Goal: Information Seeking & Learning: Learn about a topic

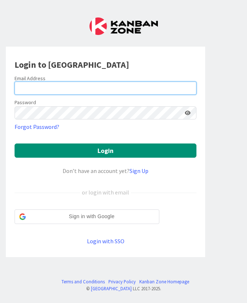
click at [95, 94] on input "email" at bounding box center [106, 88] width 182 height 13
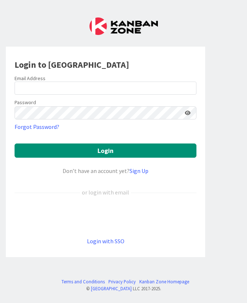
click at [90, 98] on div "Password" at bounding box center [106, 109] width 182 height 22
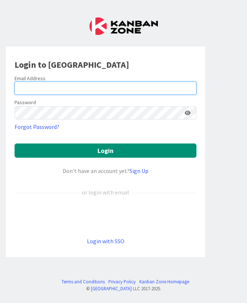
click at [90, 84] on input "email" at bounding box center [106, 88] width 182 height 13
click at [38, 92] on input "Mo" at bounding box center [106, 88] width 182 height 13
type input "sallymociel@gmail.com"
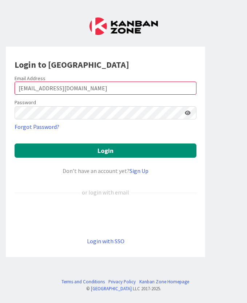
click at [80, 142] on form "Email Address sallymociel@gmail.com Password Forgot Password? Login Don’t have …" at bounding box center [106, 160] width 182 height 170
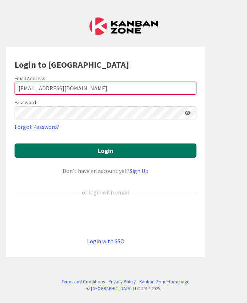
click at [82, 154] on button "Login" at bounding box center [106, 150] width 182 height 14
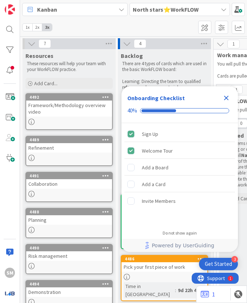
click at [231, 94] on div "Close Checklist" at bounding box center [227, 98] width 12 height 12
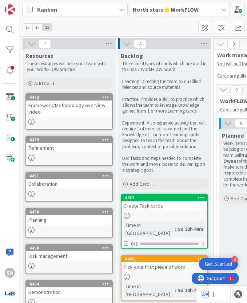
click at [154, 6] on b "North stars⭐WorkFLOW" at bounding box center [166, 9] width 66 height 7
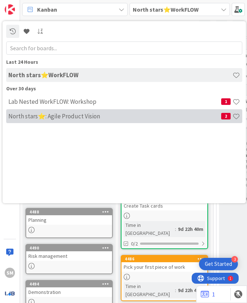
click at [98, 122] on div "North stars⭐: Agile Product Vision 2" at bounding box center [124, 116] width 236 height 14
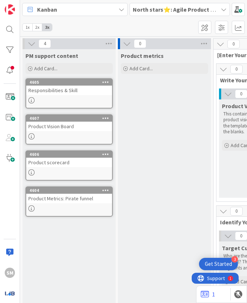
click at [155, 9] on b "North stars⭐: Agile Product Vision" at bounding box center [180, 9] width 94 height 7
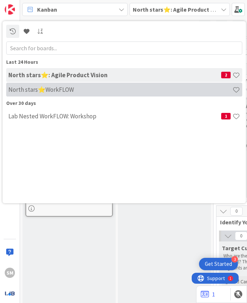
click at [123, 94] on div "North stars⭐WorkFLOW" at bounding box center [124, 90] width 236 height 14
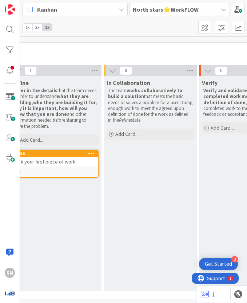
scroll to position [58, 273]
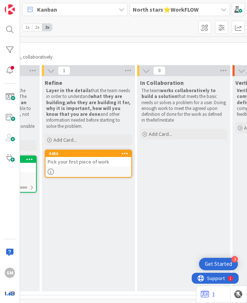
click at [109, 169] on div at bounding box center [89, 172] width 86 height 6
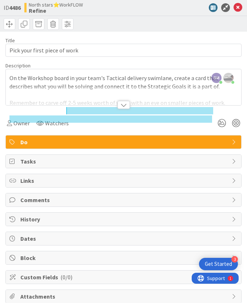
click at [120, 106] on div at bounding box center [124, 105] width 12 height 8
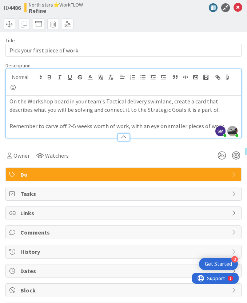
click at [119, 122] on p "Remember to carve off 2-5 weeks worth of work, with an eye on smaller pieces of…" at bounding box center [123, 126] width 228 height 8
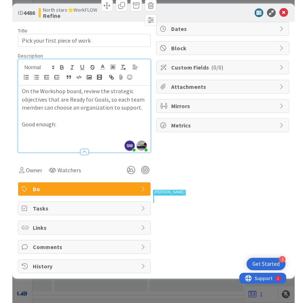
scroll to position [42, 273]
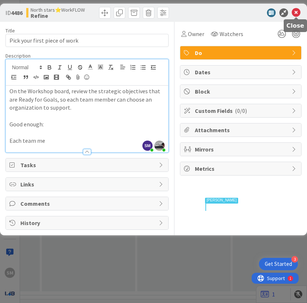
click at [247, 15] on icon at bounding box center [296, 12] width 9 height 9
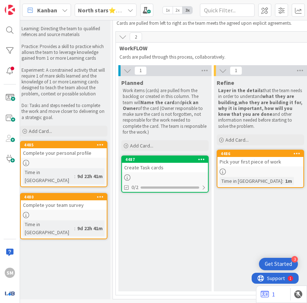
scroll to position [42, 0]
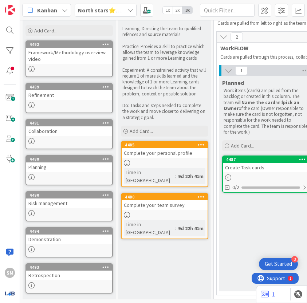
click at [95, 11] on b "North stars⭐WorkFLOW" at bounding box center [111, 10] width 66 height 7
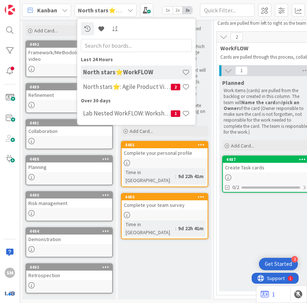
click at [51, 10] on span "Kanban" at bounding box center [47, 10] width 20 height 9
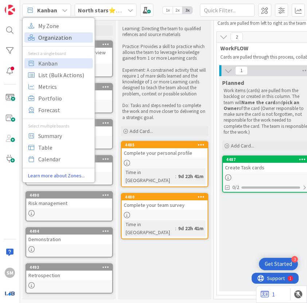
click at [50, 39] on span "Organization" at bounding box center [64, 37] width 52 height 11
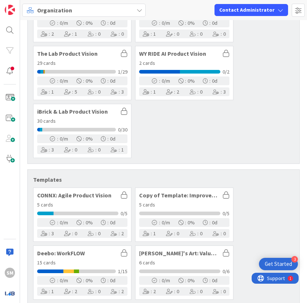
scroll to position [4223, 0]
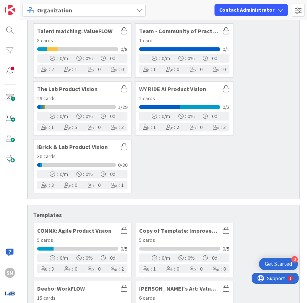
click at [82, 17] on div "Organization Contact Administrator" at bounding box center [163, 10] width 287 height 20
click at [80, 12] on div "Organization" at bounding box center [83, 10] width 123 height 13
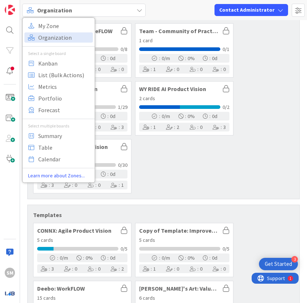
click at [82, 9] on div "Organization" at bounding box center [83, 10] width 123 height 13
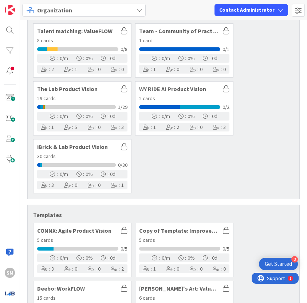
click at [82, 9] on div "Organization" at bounding box center [83, 10] width 123 height 13
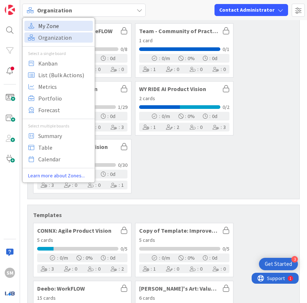
click at [64, 28] on span "My Zone" at bounding box center [64, 25] width 52 height 11
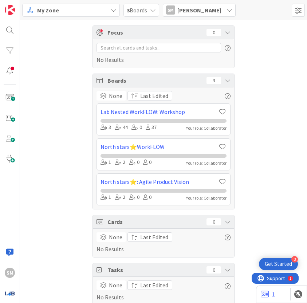
click at [76, 11] on div "My Zone" at bounding box center [71, 10] width 98 height 13
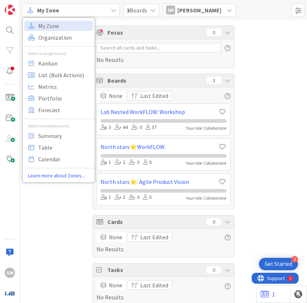
click at [138, 116] on div at bounding box center [164, 119] width 126 height 7
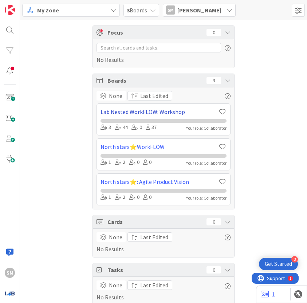
click at [136, 115] on link "Lab Nested WorkFLOW: Workshop" at bounding box center [159, 111] width 117 height 9
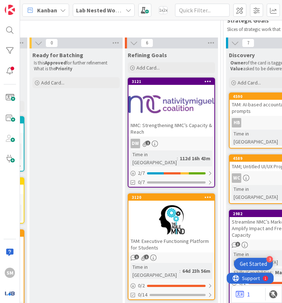
scroll to position [66, 476]
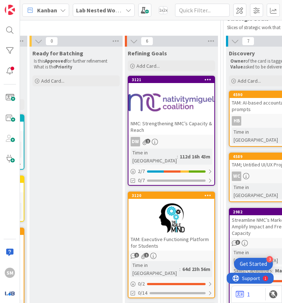
click at [209, 105] on div at bounding box center [172, 102] width 86 height 33
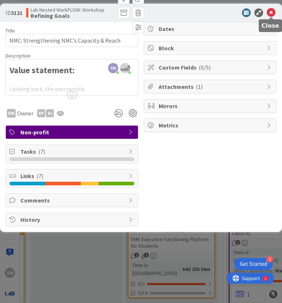
click at [247, 11] on icon at bounding box center [271, 12] width 9 height 9
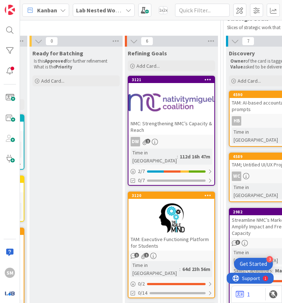
click at [173, 208] on div at bounding box center [172, 218] width 86 height 33
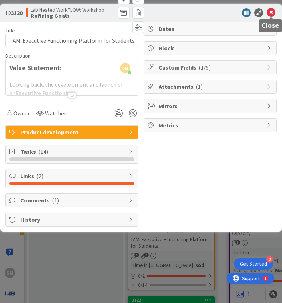
drag, startPoint x: 271, startPoint y: 12, endPoint x: 259, endPoint y: 39, distance: 29.7
click at [247, 12] on icon at bounding box center [271, 12] width 9 height 9
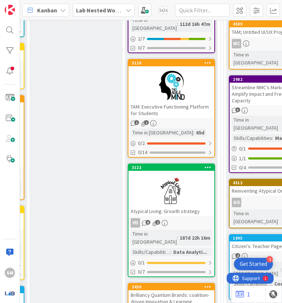
scroll to position [212, 476]
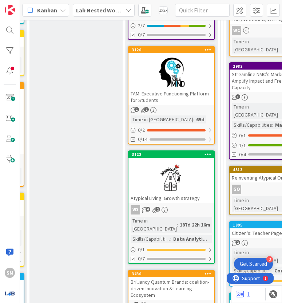
click at [161, 173] on div at bounding box center [172, 177] width 86 height 33
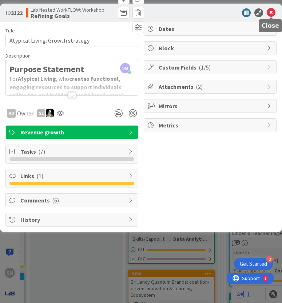
click at [247, 10] on icon at bounding box center [271, 12] width 9 height 9
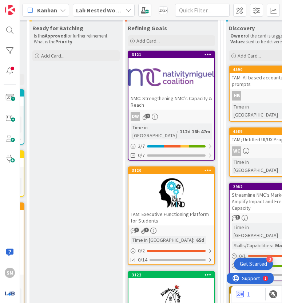
click at [168, 62] on div at bounding box center [172, 77] width 86 height 33
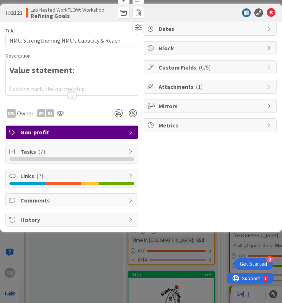
click at [70, 94] on div at bounding box center [72, 95] width 8 height 6
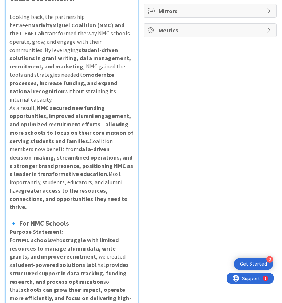
scroll to position [95, 0]
click at [50, 131] on strong "NMC secured new funding opportunities, improved alumni engagement, and optimize…" at bounding box center [71, 124] width 125 height 40
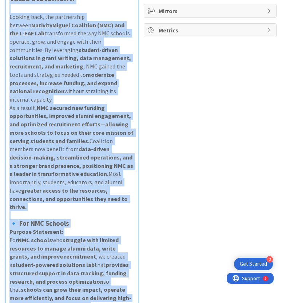
copy div "Value statement: Looking back, the partnership between NativityMiguel Coalition…"
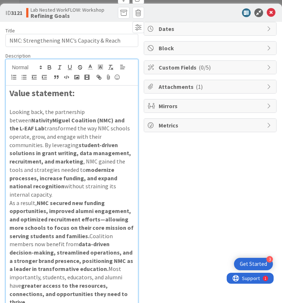
click at [179, 64] on span "Custom Fields ( 0/5 )" at bounding box center [211, 67] width 105 height 9
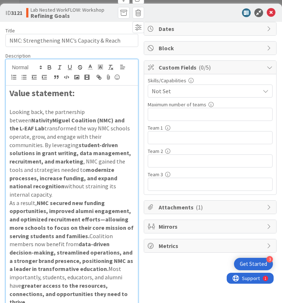
click at [179, 64] on span "Custom Fields ( 0/5 )" at bounding box center [211, 67] width 105 height 9
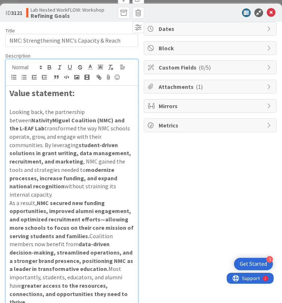
click at [178, 90] on span "Attachments ( 1 )" at bounding box center [211, 86] width 105 height 9
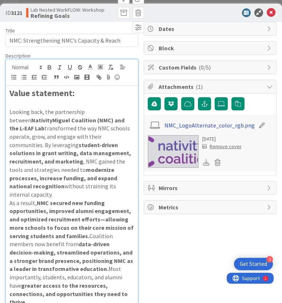
click at [179, 126] on link "NMC_LogoAlternate_color_rgb.png" at bounding box center [210, 125] width 90 height 9
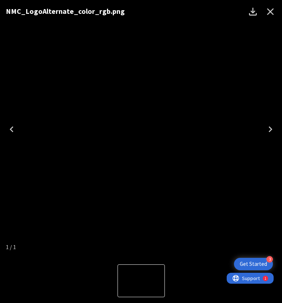
click at [247, 12] on icon "Close" at bounding box center [270, 11] width 7 height 7
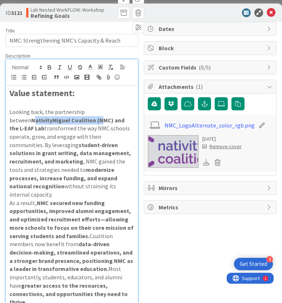
drag, startPoint x: 11, startPoint y: 119, endPoint x: 78, endPoint y: 118, distance: 66.6
click at [78, 118] on strong "NativityMiguel Coalition (NMC) and the L-EAF Lab" at bounding box center [67, 125] width 116 height 16
drag, startPoint x: 72, startPoint y: 118, endPoint x: -10, endPoint y: 118, distance: 81.9
click at [0, 118] on html "3 Get Started SM Kanban Lab Nested WorkFLOW: Workshop 1x 2x 3x 7 Resources Thes…" at bounding box center [141, 151] width 282 height 303
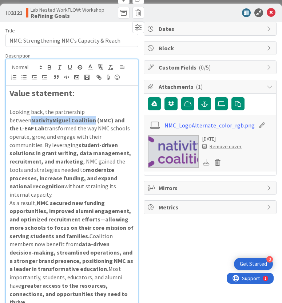
copy strong "NativityMiguel Coalition"
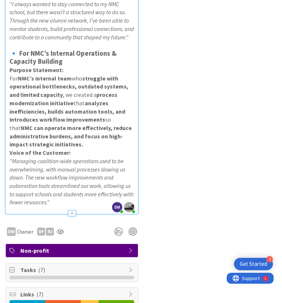
scroll to position [1267, 0]
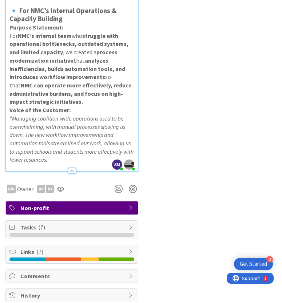
click at [80, 223] on span "Tasks ( 7 )" at bounding box center [72, 227] width 105 height 9
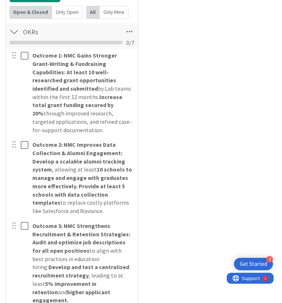
scroll to position [1521, 0]
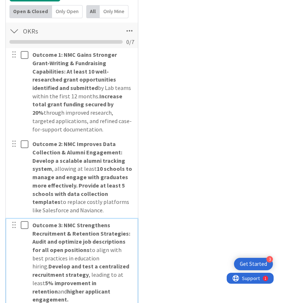
click at [80, 221] on strong "Outcome 3: NMC Strengthens Recruitment & Retention Strategies:" at bounding box center [81, 229] width 98 height 16
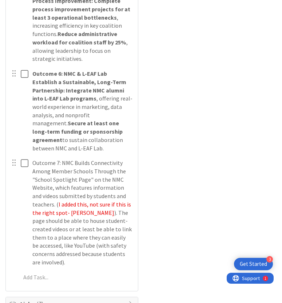
scroll to position [1992, 0]
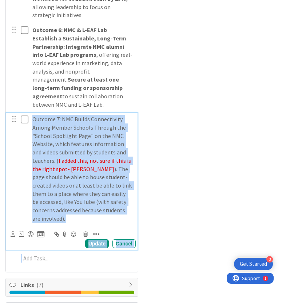
drag, startPoint x: 155, startPoint y: 227, endPoint x: 184, endPoint y: 128, distance: 102.9
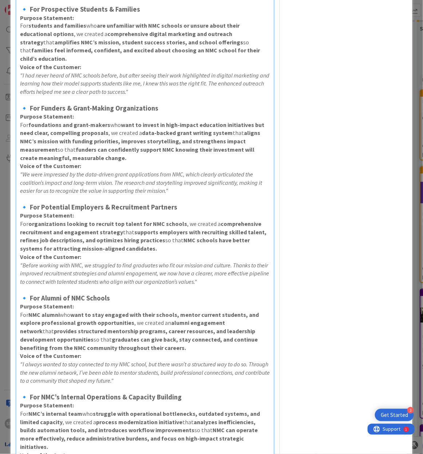
scroll to position [0, 0]
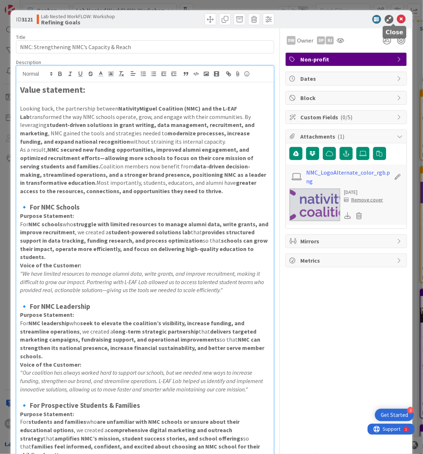
click at [247, 17] on icon at bounding box center [401, 19] width 9 height 9
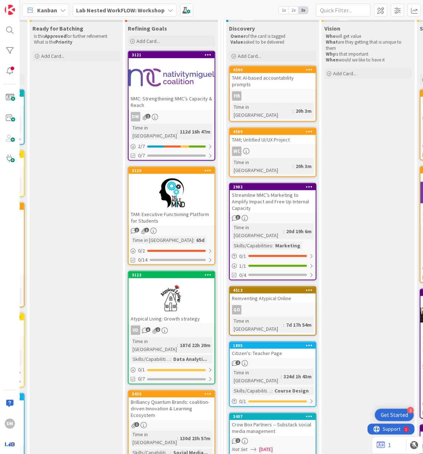
click at [174, 199] on div at bounding box center [172, 193] width 86 height 33
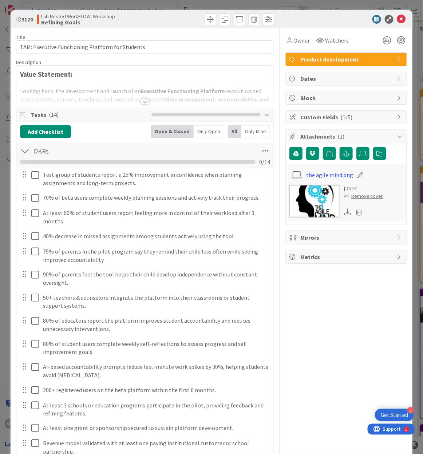
click at [164, 103] on div "Title 48 / 128 TAM: Executive Functioning Platform for Students Description 17,…" at bounding box center [145, 283] width 258 height 511
click at [144, 102] on div at bounding box center [145, 102] width 8 height 6
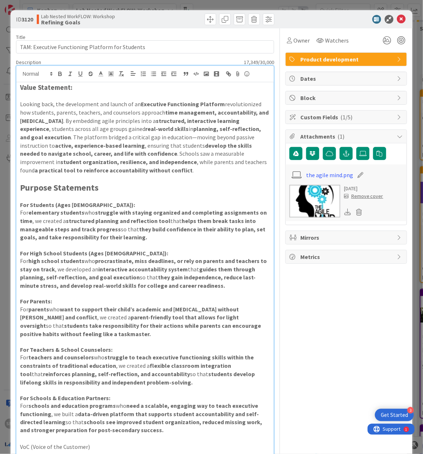
click at [137, 94] on p at bounding box center [145, 96] width 250 height 8
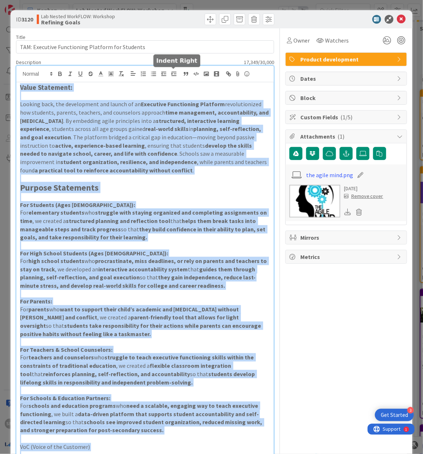
copy div "Value Statement: Looking back, the development and launch of an Executive Funct…"
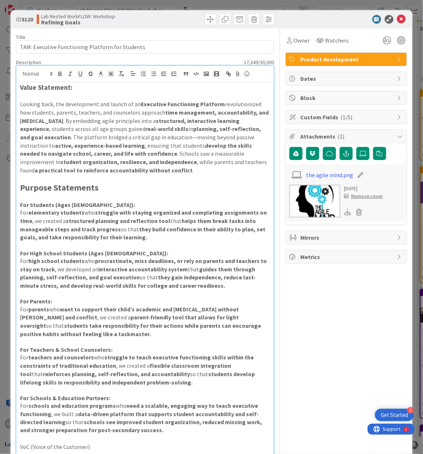
click at [247, 20] on icon at bounding box center [401, 19] width 9 height 9
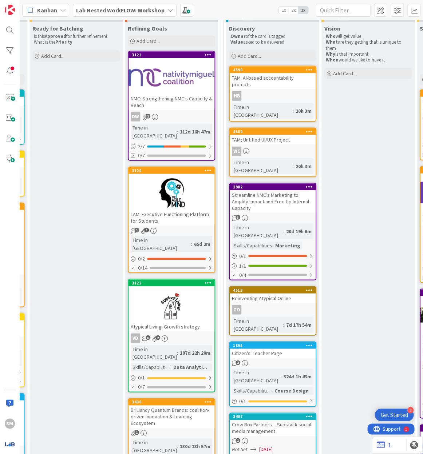
click at [158, 193] on div at bounding box center [172, 193] width 86 height 33
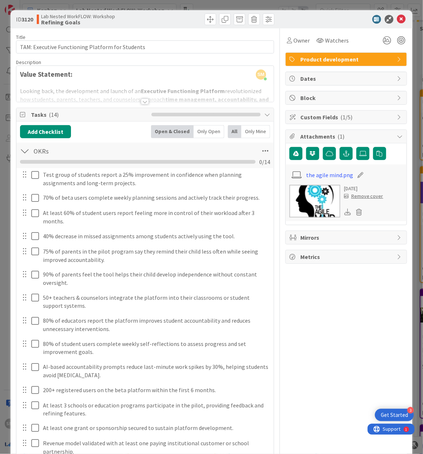
click at [154, 99] on div at bounding box center [144, 92] width 257 height 19
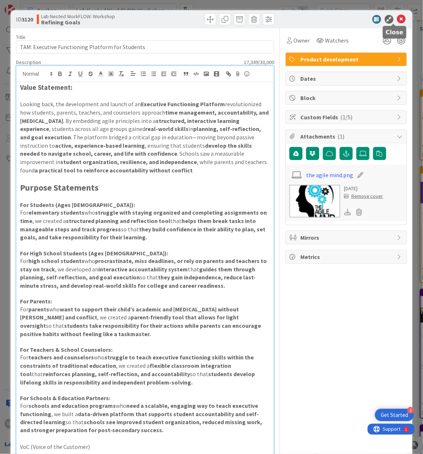
click at [247, 15] on icon at bounding box center [401, 19] width 9 height 9
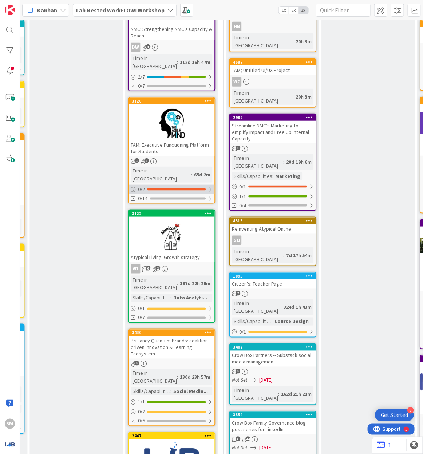
click at [188, 185] on div "0 / 2" at bounding box center [172, 189] width 86 height 9
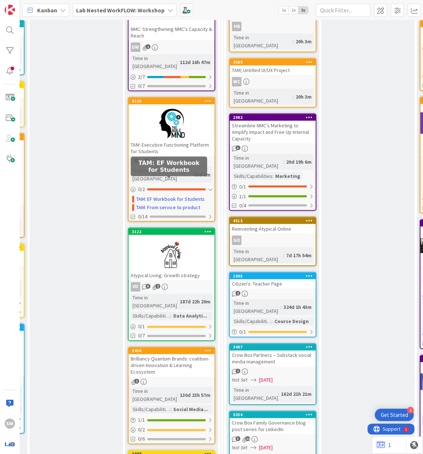
click at [191, 196] on link "TAM: EF Workbook for Students" at bounding box center [170, 200] width 68 height 8
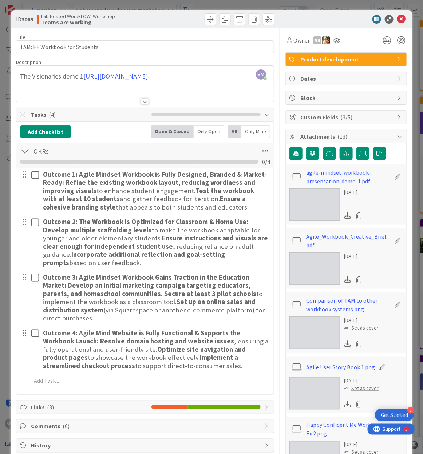
click at [143, 99] on div at bounding box center [145, 102] width 8 height 6
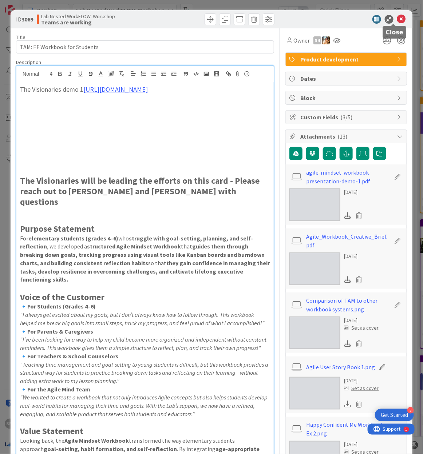
click at [247, 18] on icon at bounding box center [401, 19] width 9 height 9
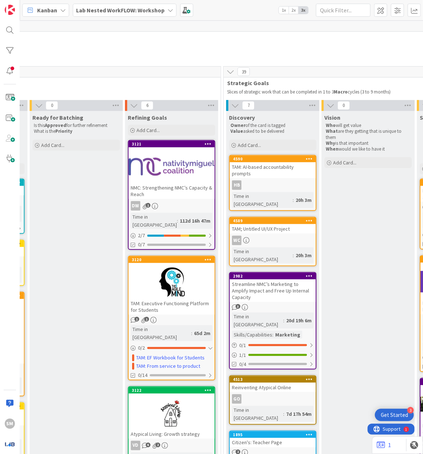
click at [163, 165] on div at bounding box center [172, 166] width 86 height 33
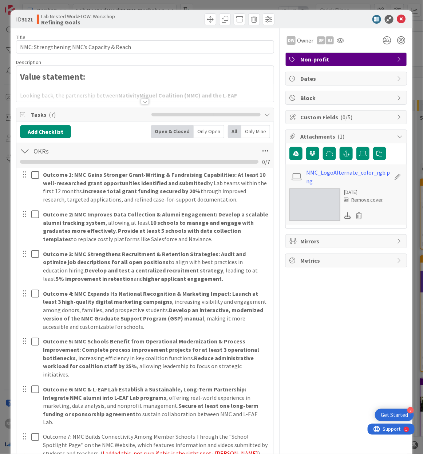
click at [136, 106] on div "Title 42 / 128 NMC: Strengthening NMC’s Capacity & Reach Description Value stat…" at bounding box center [145, 296] width 258 height 537
click at [136, 101] on div at bounding box center [144, 92] width 257 height 19
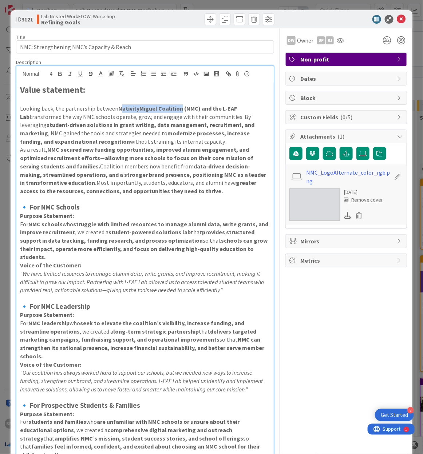
drag, startPoint x: 118, startPoint y: 105, endPoint x: 177, endPoint y: 105, distance: 59.4
click at [177, 105] on strong "NativityMiguel Coalition (NMC) and the L-EAF Lab" at bounding box center [129, 113] width 218 height 16
drag, startPoint x: 176, startPoint y: 106, endPoint x: 116, endPoint y: 106, distance: 60.1
click at [116, 106] on strong "NativityMiguel Coalition (NMC) and the L-EAF Lab" at bounding box center [129, 113] width 218 height 16
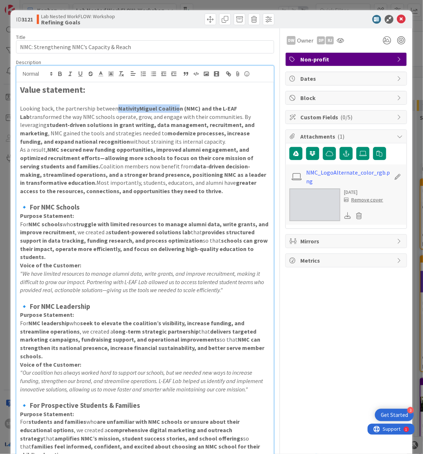
click at [116, 106] on strong "NativityMiguel Coalition (NMC) and the L-EAF Lab" at bounding box center [129, 113] width 218 height 16
drag, startPoint x: 115, startPoint y: 106, endPoint x: 178, endPoint y: 106, distance: 63.0
click at [178, 106] on p "Looking back, the partnership between NativityMiguel Coalition (NMC) and the L-…" at bounding box center [145, 126] width 250 height 42
copy p "NativityMiguel Coalition"
click at [162, 190] on strong "greater access to the resources, connections, and opportunities they need to th…" at bounding box center [138, 187] width 237 height 16
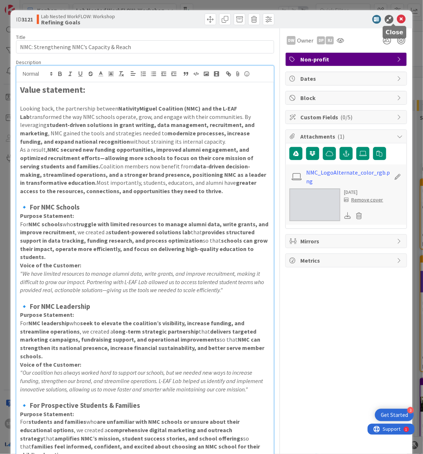
click at [247, 23] on icon at bounding box center [401, 19] width 9 height 9
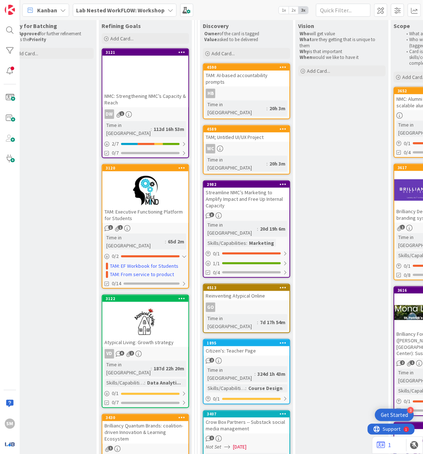
scroll to position [93, 503]
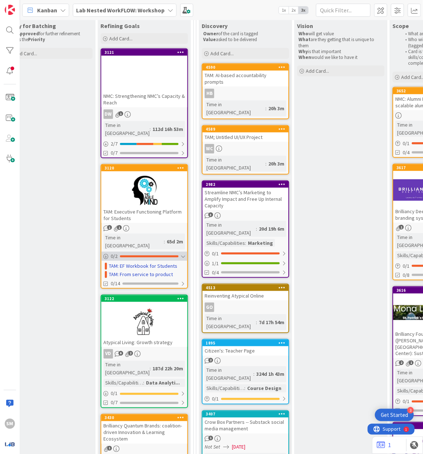
click at [183, 254] on div at bounding box center [183, 257] width 4 height 6
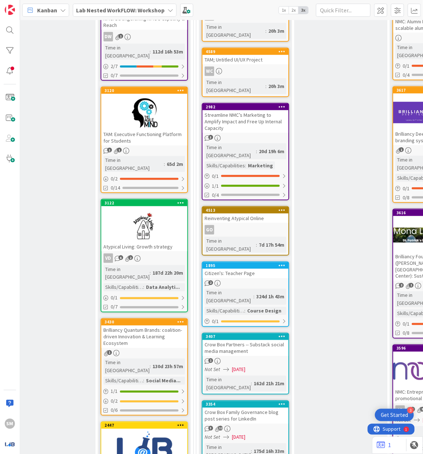
scroll to position [173, 503]
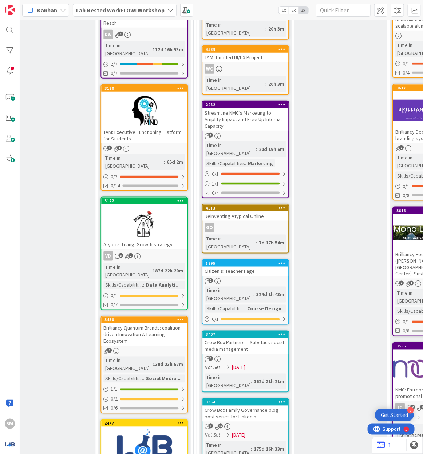
click at [154, 207] on div at bounding box center [144, 223] width 86 height 33
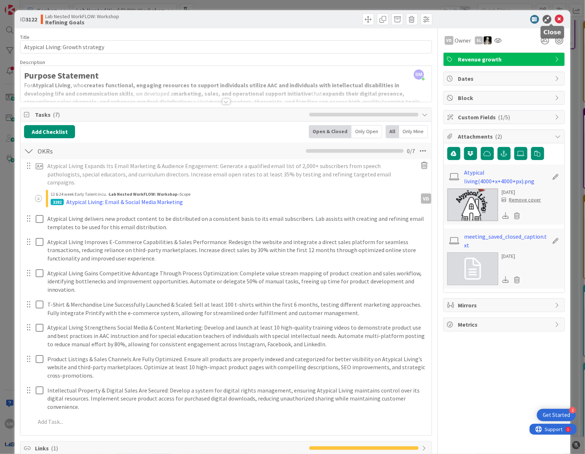
click at [247, 21] on icon at bounding box center [559, 19] width 9 height 9
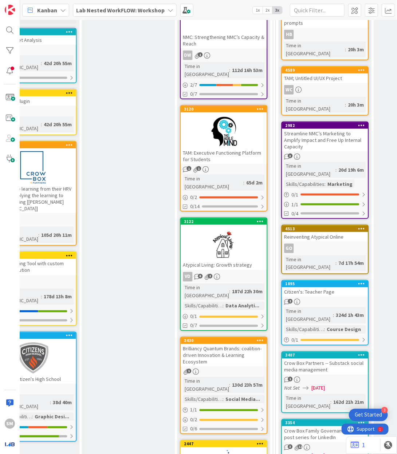
scroll to position [0, 424]
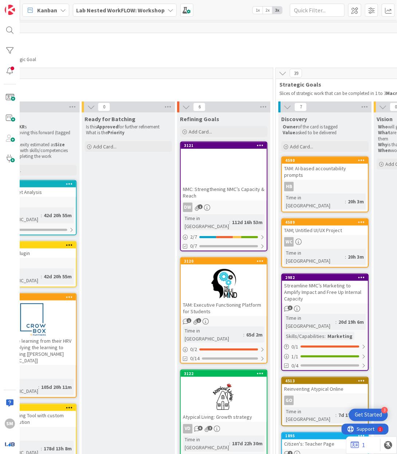
click at [233, 171] on div at bounding box center [224, 168] width 86 height 33
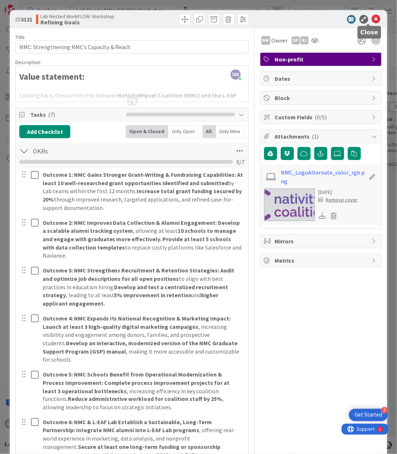
click at [247, 19] on icon at bounding box center [376, 19] width 9 height 9
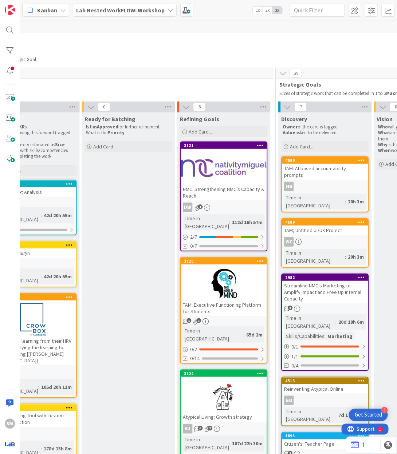
click at [137, 11] on b "Lab Nested WorkFLOW: Workshop" at bounding box center [120, 10] width 88 height 7
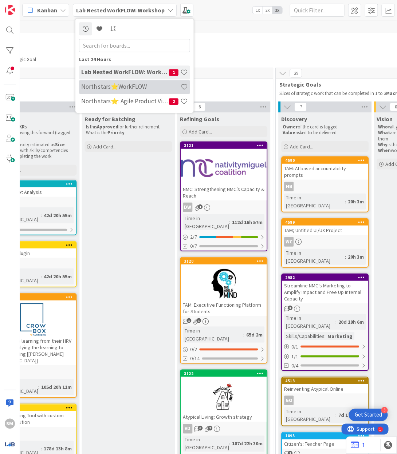
click at [131, 88] on h4 "North stars⭐WorkFLOW" at bounding box center [130, 86] width 99 height 7
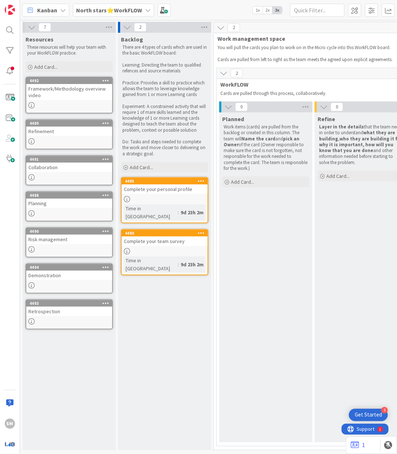
drag, startPoint x: 395, startPoint y: 7, endPoint x: 527, endPoint y: 10, distance: 131.9
click at [247, 10] on html "3 Get Started SM Kanban North stars⭐WorkFLOW 1x 2x 3x 7 Resources These resourc…" at bounding box center [198, 227] width 397 height 454
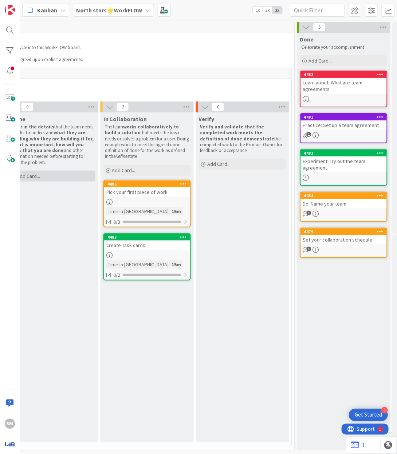
scroll to position [0, 352]
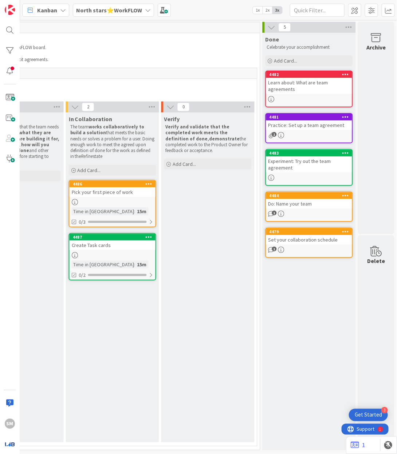
click at [130, 205] on link "4486 Pick your first piece of work Time in Column : 15m 0/3" at bounding box center [112, 203] width 87 height 47
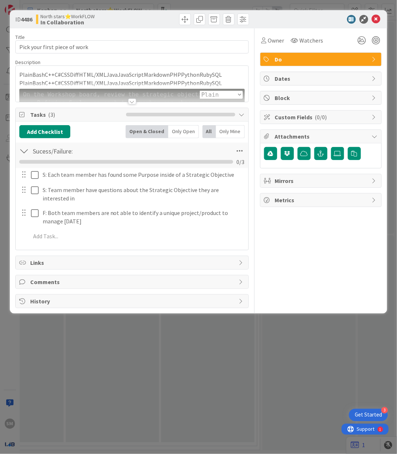
click at [135, 99] on div at bounding box center [132, 102] width 8 height 6
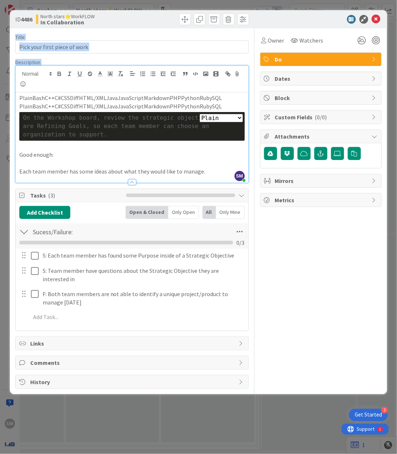
drag, startPoint x: 375, startPoint y: 18, endPoint x: 219, endPoint y: 95, distance: 173.4
click at [219, 92] on div "ID 4486 North stars⭐WorkFLOW In Collaboration Title 29 / 128 Pick your first pi…" at bounding box center [198, 202] width 377 height 385
click at [247, 19] on icon at bounding box center [376, 19] width 9 height 9
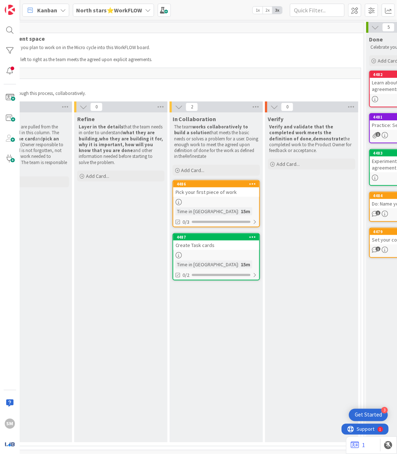
scroll to position [0, 241]
click at [83, 12] on b "North stars⭐WorkFLOW" at bounding box center [109, 10] width 66 height 7
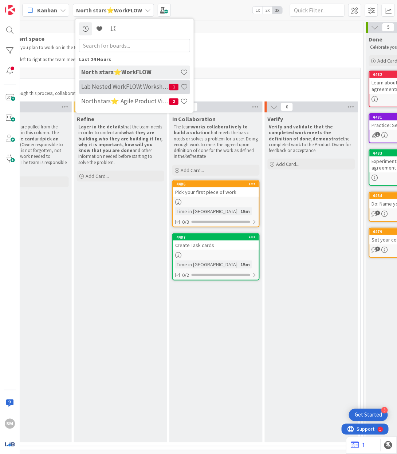
click at [153, 87] on h4 "Lab Nested WorkFLOW: Workshop" at bounding box center [125, 86] width 88 height 7
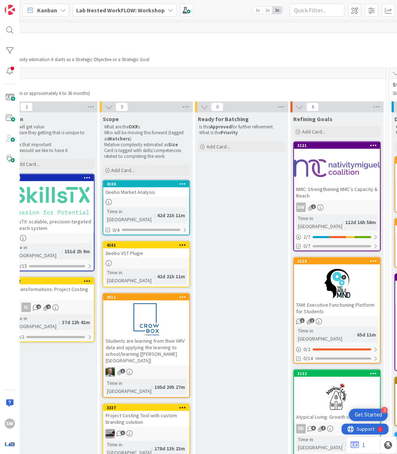
scroll to position [0, 343]
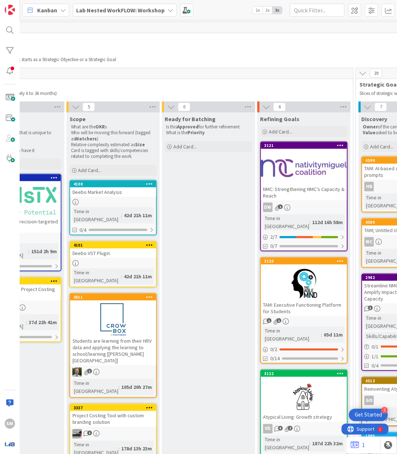
click at [247, 165] on div at bounding box center [304, 168] width 86 height 33
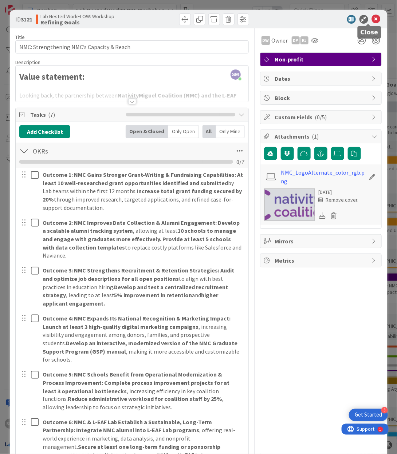
click at [247, 21] on icon at bounding box center [376, 19] width 9 height 9
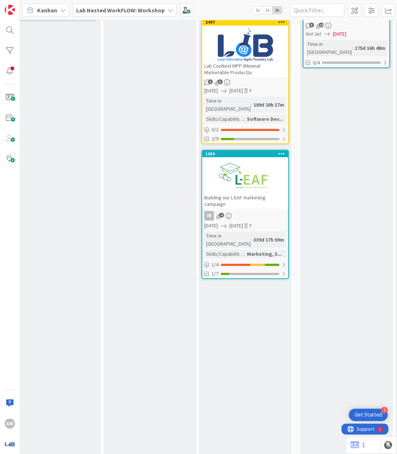
scroll to position [575, 404]
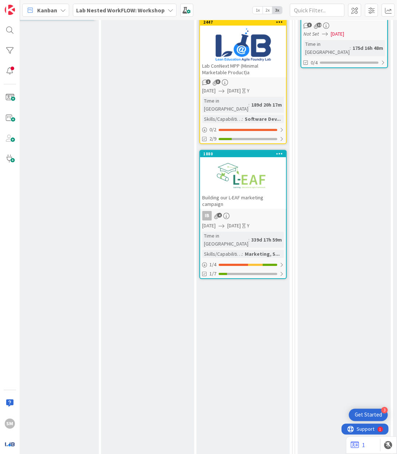
click at [239, 160] on div at bounding box center [243, 176] width 86 height 33
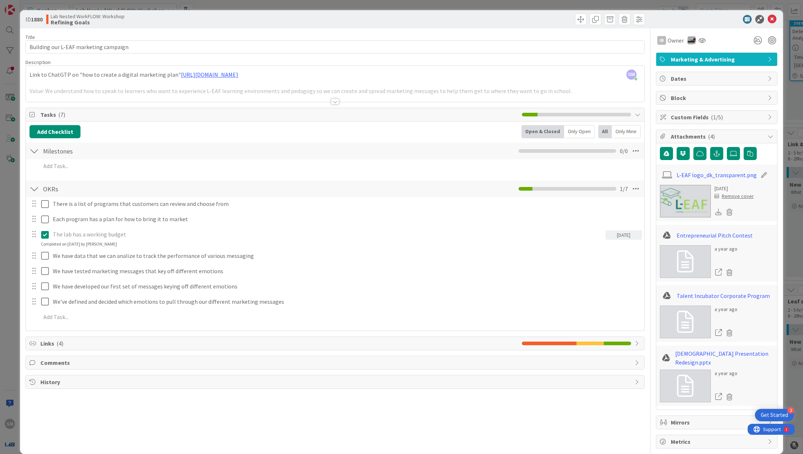
click at [143, 103] on div "Title 37 / 128 Building our L-EAF marketing campaign Description SM Sally Mo ju…" at bounding box center [334, 238] width 619 height 421
click at [146, 108] on div "Tasks ( 7 )" at bounding box center [335, 114] width 618 height 13
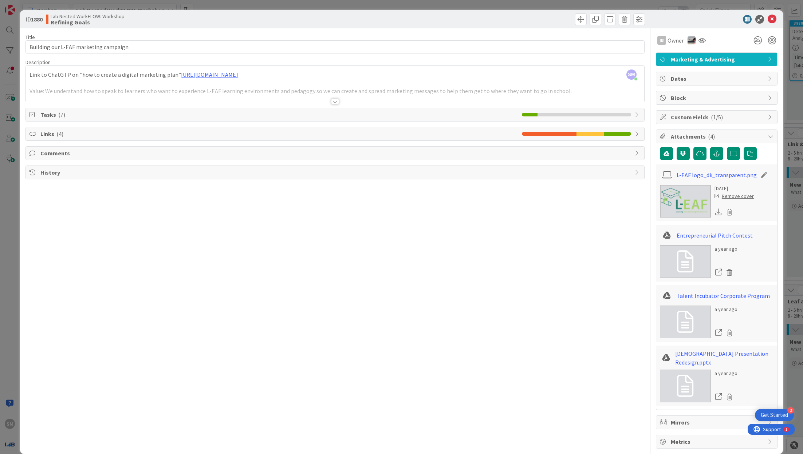
click at [150, 109] on div "Tasks ( 7 )" at bounding box center [335, 114] width 618 height 13
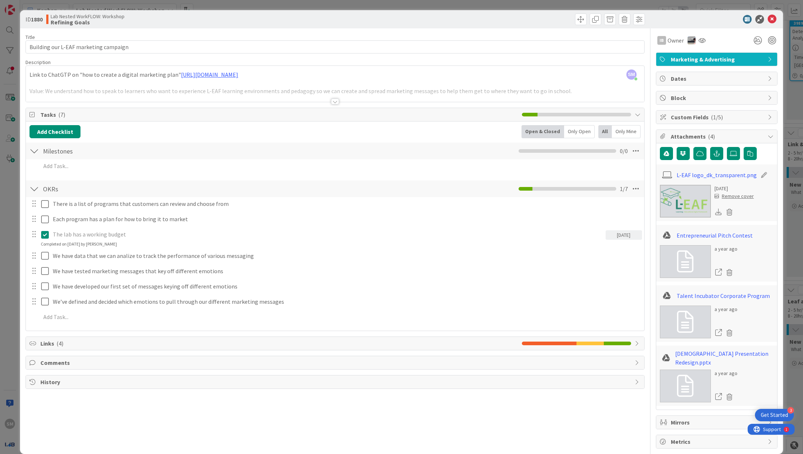
click at [247, 99] on div at bounding box center [335, 102] width 8 height 6
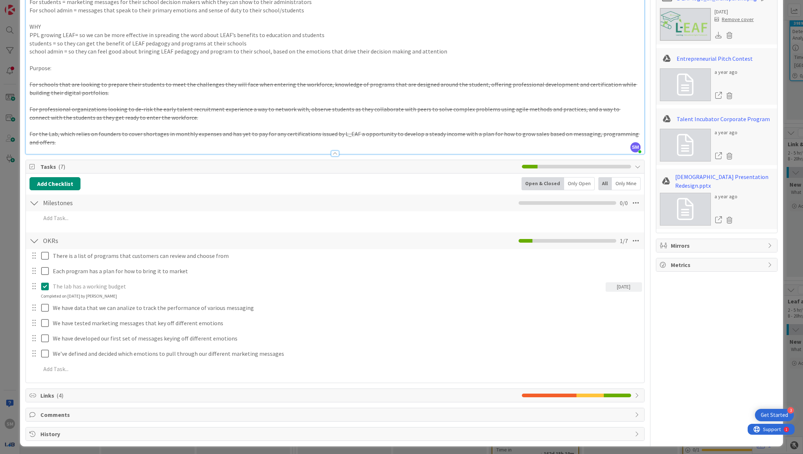
scroll to position [178, 0]
click at [9, 303] on div "ID 1880 Lab Nested WorkFLOW: Workshop Refining Goals Title 37 / 128 Building ou…" at bounding box center [401, 227] width 803 height 454
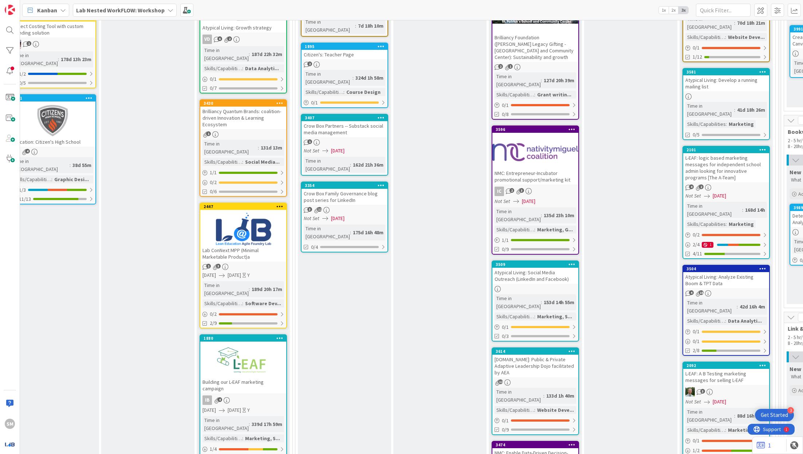
scroll to position [389, 404]
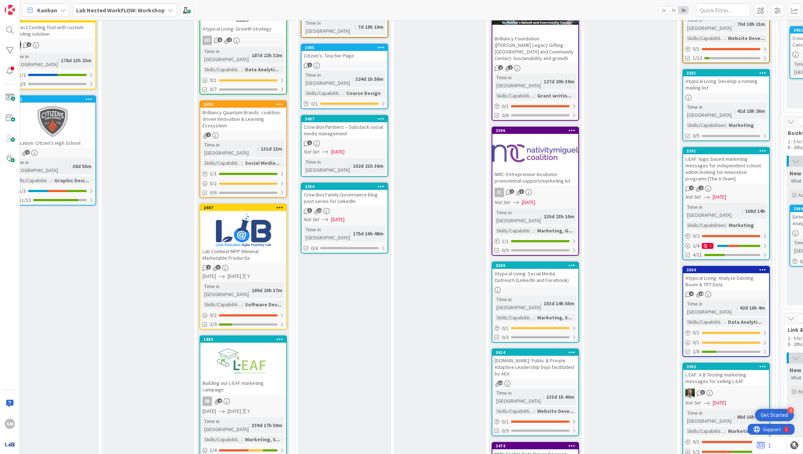
click at [247, 214] on div at bounding box center [243, 230] width 86 height 33
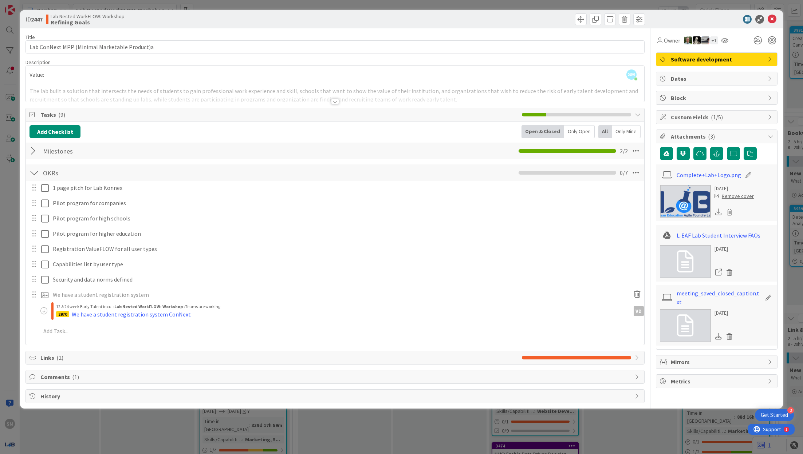
click at [119, 95] on div at bounding box center [335, 92] width 618 height 19
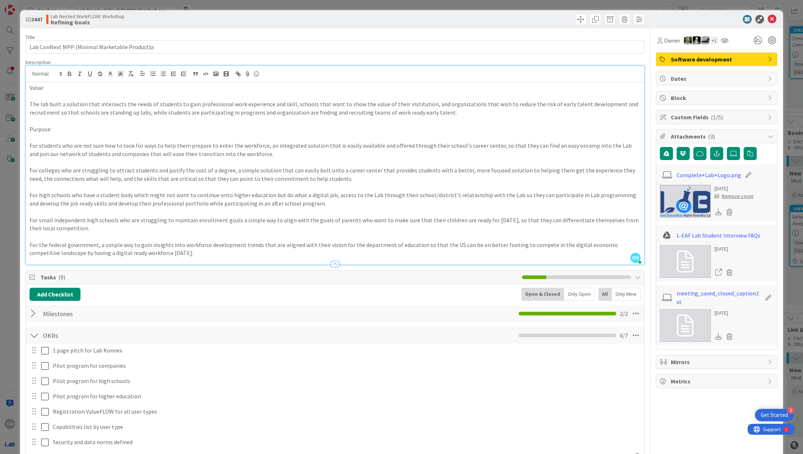
click at [118, 95] on p at bounding box center [334, 96] width 611 height 8
copy div "Value: The lab built a solution that intersects the needs of students to gain p…"
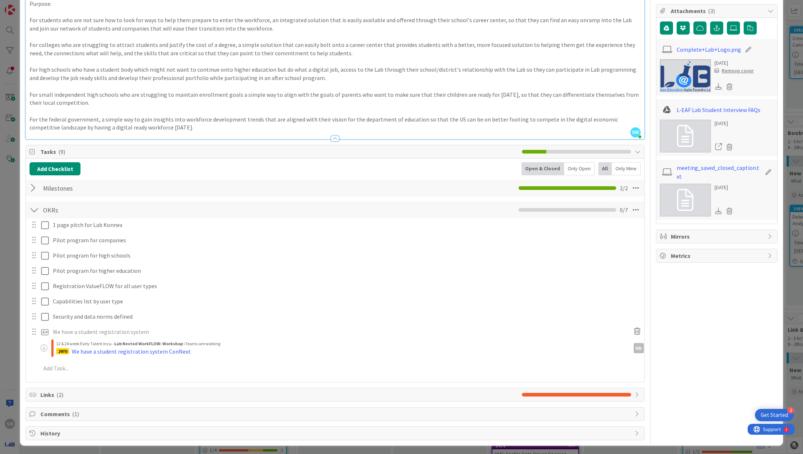
click at [106, 303] on div "Comments ( 1 )" at bounding box center [335, 414] width 618 height 13
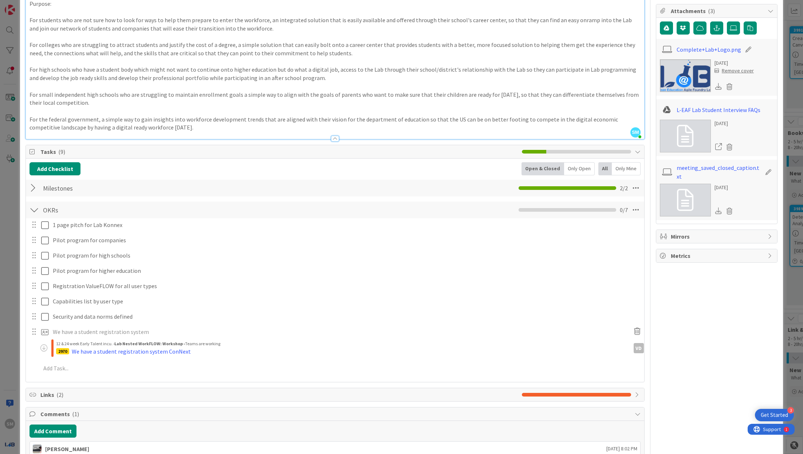
scroll to position [193, 0]
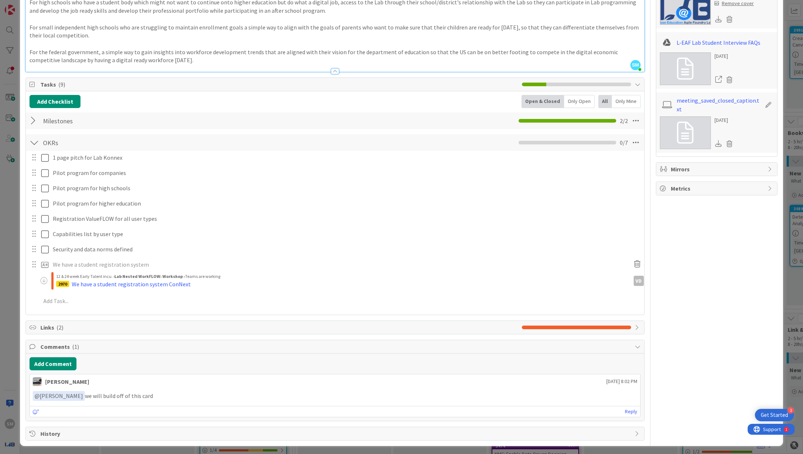
click at [121, 303] on div "Links ( 2 )" at bounding box center [335, 327] width 618 height 13
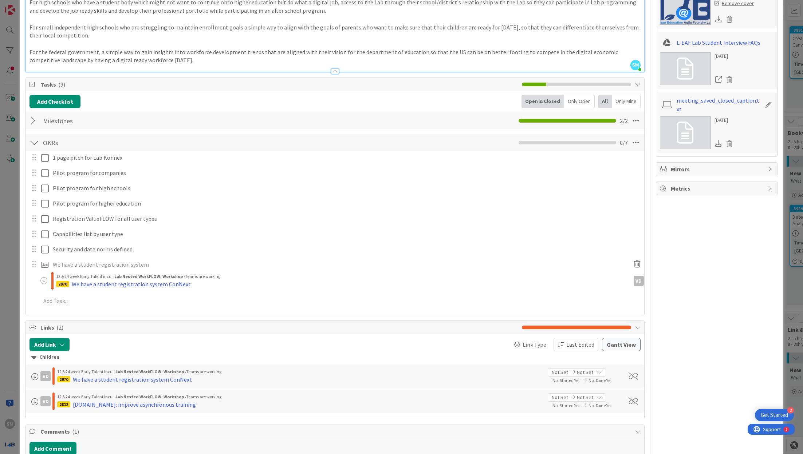
scroll to position [193, 0]
click at [0, 303] on div "ID 2447 Lab Nested WorkFLOW: Workshop Refining Goals Title 45 / 128 Lab ConNext…" at bounding box center [401, 227] width 803 height 454
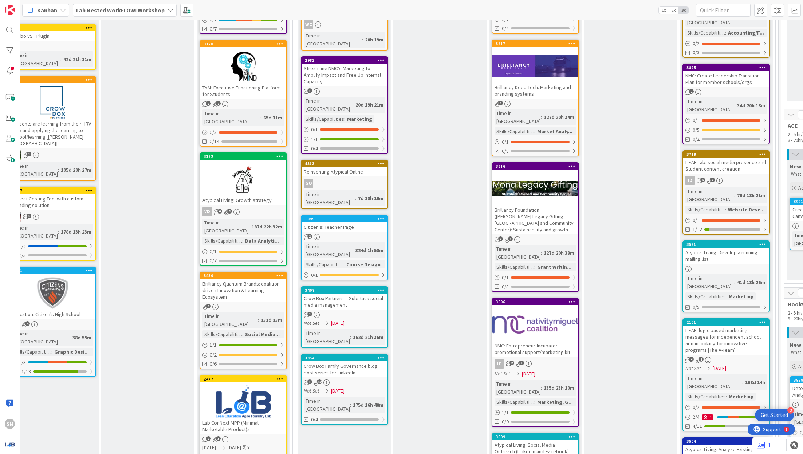
click at [241, 279] on div "Brilliancy Quantum Brands: coalition-driven Innovation & Learning Ecosystem" at bounding box center [243, 290] width 86 height 23
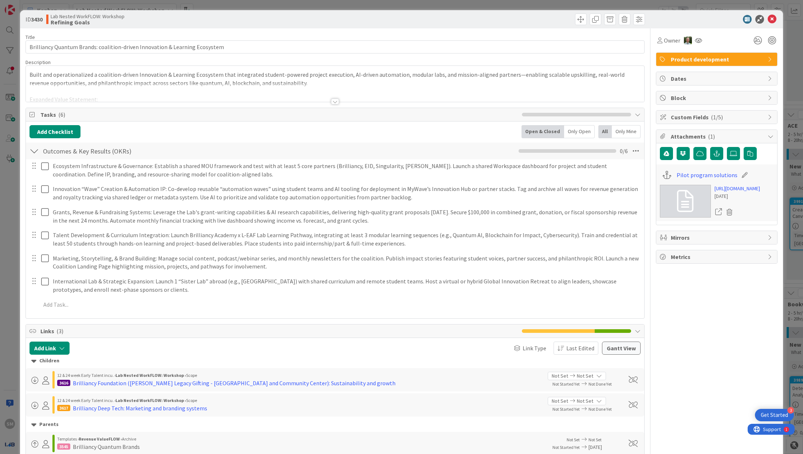
click at [163, 84] on div at bounding box center [335, 92] width 618 height 19
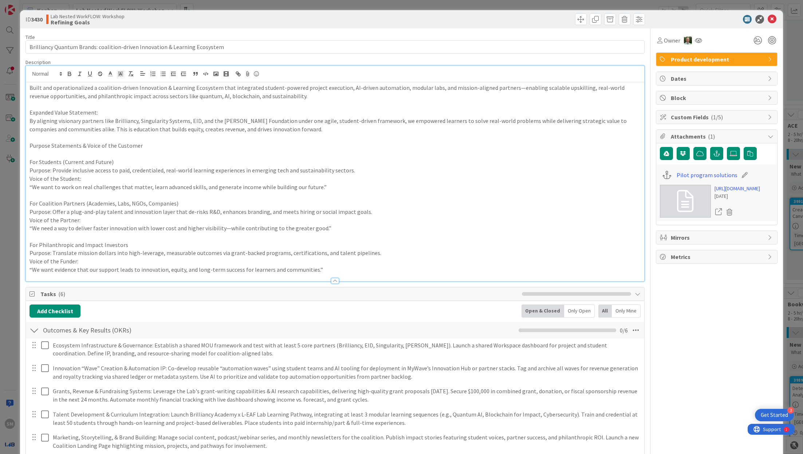
click at [168, 89] on p "Built and operationalized a coalition-driven Innovation & Learning Ecosystem th…" at bounding box center [334, 92] width 611 height 16
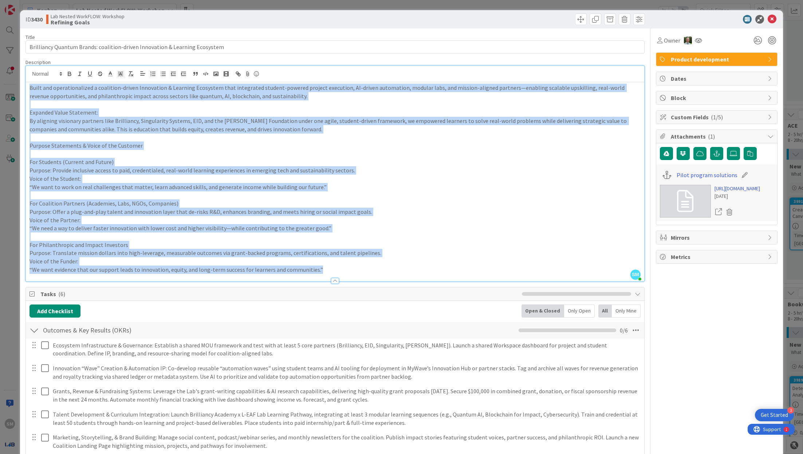
copy div "Built and operationalized a coalition-driven Innovation & Learning Ecosystem th…"
click at [247, 239] on p at bounding box center [334, 237] width 611 height 8
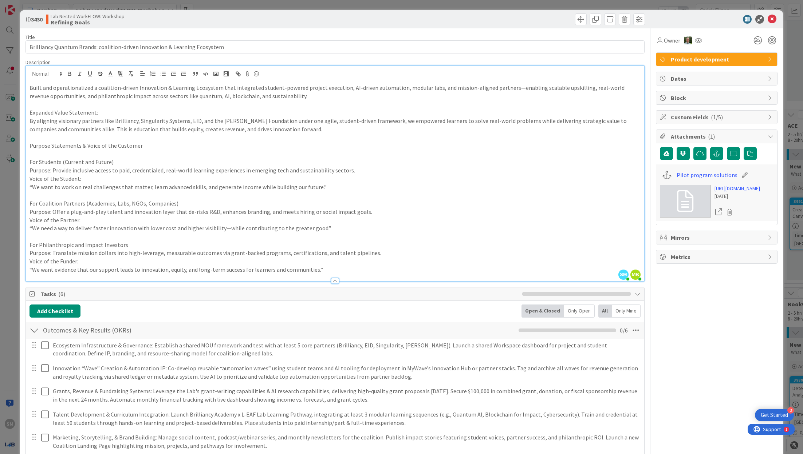
click at [247, 239] on p at bounding box center [334, 237] width 611 height 8
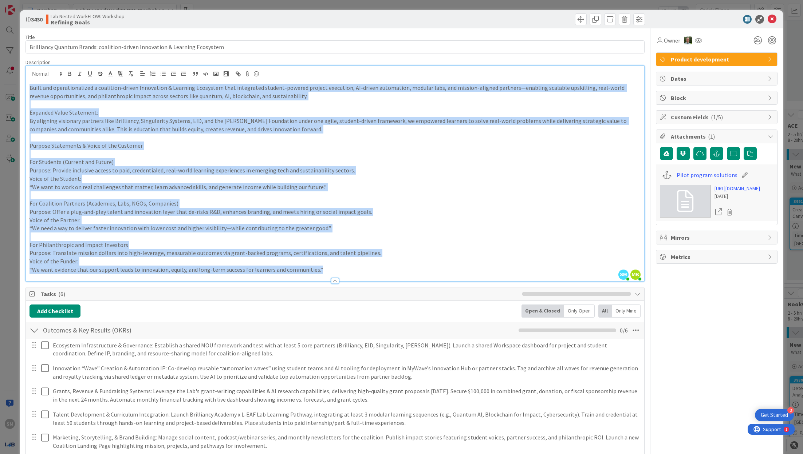
copy div "Built and operationalized a coalition-driven Innovation & Learning Ecosystem th…"
click at [146, 202] on p "For Coalition Partners (Academies, Labs, NGOs, Companies)" at bounding box center [334, 204] width 611 height 8
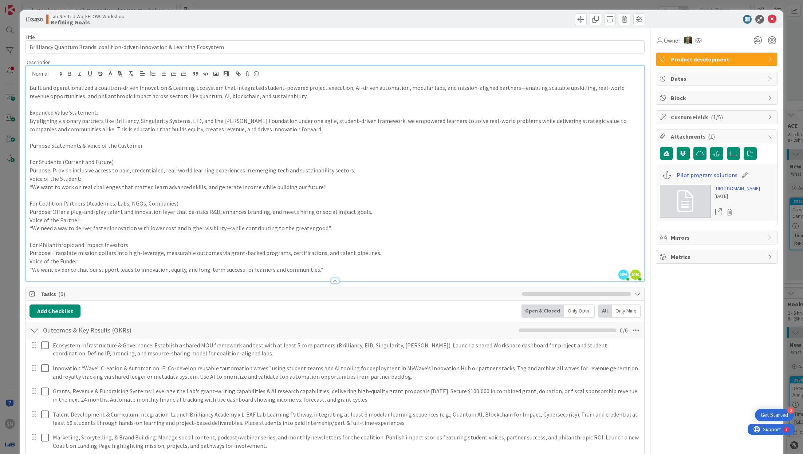
scroll to position [260, 0]
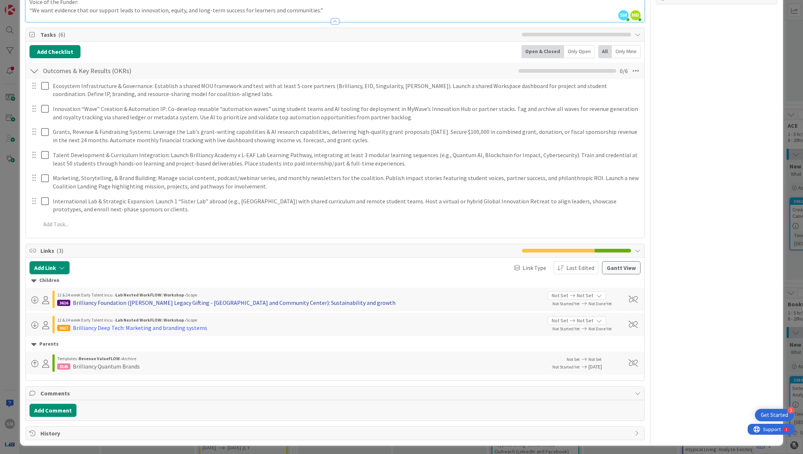
click at [119, 303] on div "Brilliancy Foundation (Mona Legacy Gifting -﻿ St. Patrick's School and Communit…" at bounding box center [234, 303] width 323 height 9
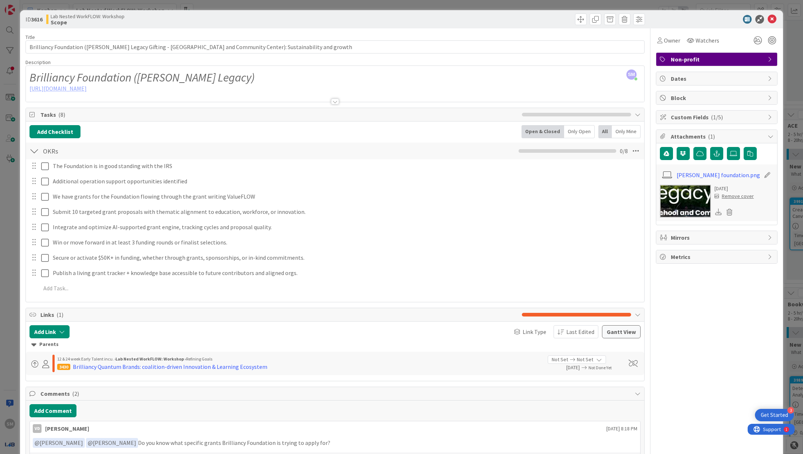
click at [0, 252] on div "ID 3616 Lab Nested WorkFLOW: Workshop Scope Title 115 / 128 Brilliancy Foundati…" at bounding box center [401, 227] width 803 height 454
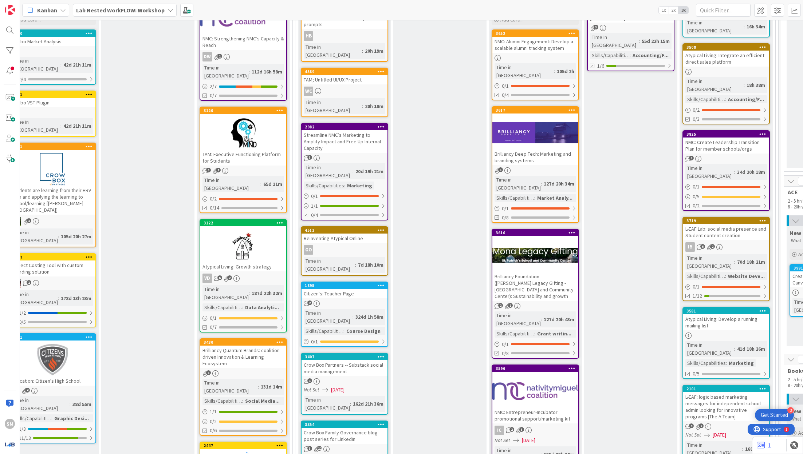
scroll to position [151, 404]
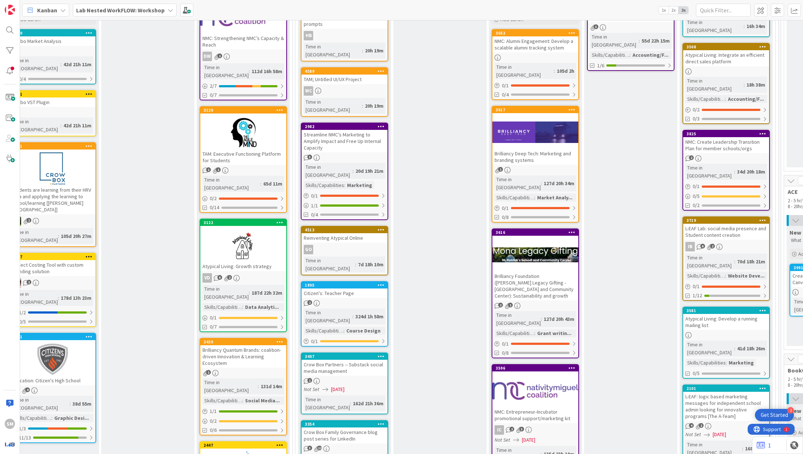
click at [247, 229] on div at bounding box center [243, 245] width 86 height 33
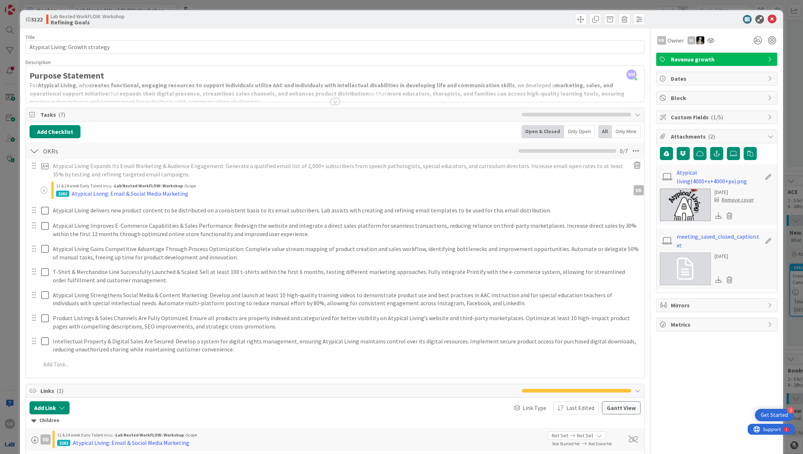
click at [247, 104] on div at bounding box center [335, 102] width 8 height 6
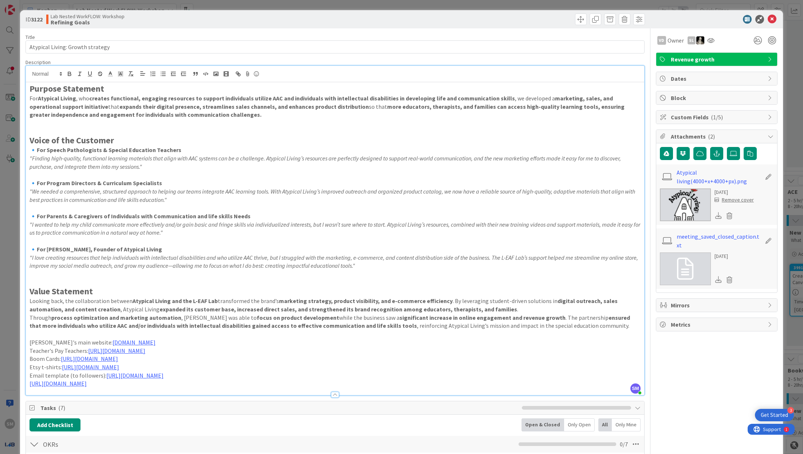
click at [247, 151] on p "🔹 For Speech Pathologists & Special Education Teachers" at bounding box center [334, 150] width 611 height 8
copy div "Purpose Statement For Atypical Living , who creates functional, engaging resour…"
click at [66, 99] on strong "Atypical Living" at bounding box center [57, 98] width 38 height 7
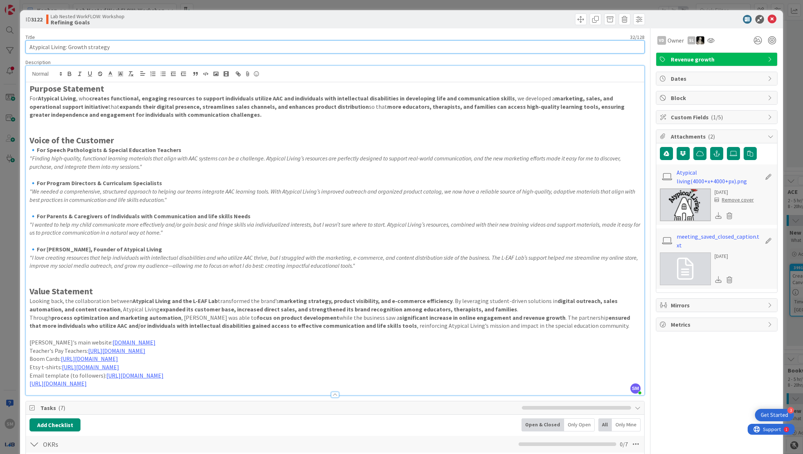
drag, startPoint x: 63, startPoint y: 47, endPoint x: 16, endPoint y: 47, distance: 46.6
click at [16, 47] on div "ID 3122 Lab Nested WorkFLOW: Workshop Refining Goals Title 32 / 128 Atypical Li…" at bounding box center [401, 227] width 803 height 454
click at [67, 47] on input "Atypical Living: Growth strategy" at bounding box center [334, 46] width 619 height 13
drag, startPoint x: 62, startPoint y: 44, endPoint x: 11, endPoint y: 44, distance: 51.3
click at [11, 44] on div "ID 3122 Lab Nested WorkFLOW: Workshop Refining Goals Title 32 / 128 Atypical Li…" at bounding box center [401, 227] width 803 height 454
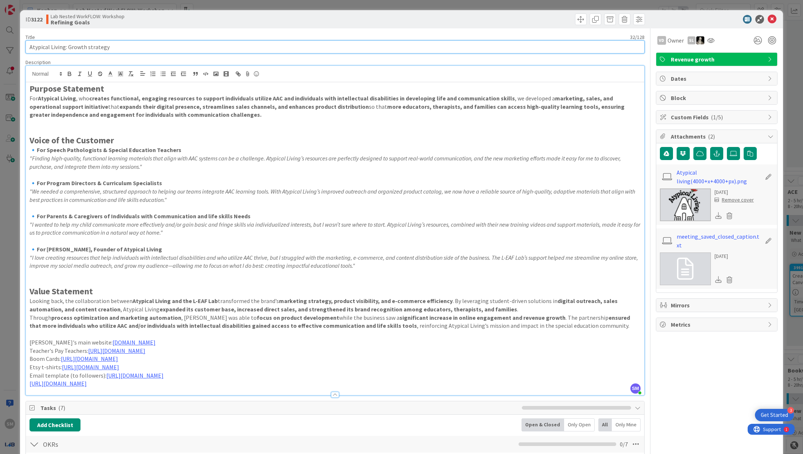
click at [63, 47] on input "Atypical Living: Growth strategy" at bounding box center [334, 46] width 619 height 13
drag, startPoint x: 64, startPoint y: 47, endPoint x: 9, endPoint y: 42, distance: 55.6
click at [9, 42] on div "ID 3122 Lab Nested WorkFLOW: Workshop Refining Goals Title 32 / 128 Atypical Li…" at bounding box center [401, 227] width 803 height 454
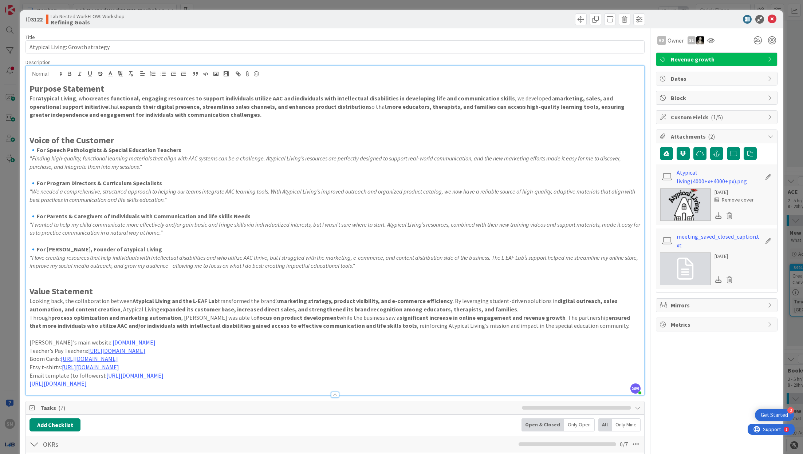
click at [217, 182] on p "🔹 For Program Directors & Curriculum Specialists" at bounding box center [334, 183] width 611 height 8
click at [247, 236] on link "meeting_saved_closed_caption.txt" at bounding box center [719, 240] width 84 height 17
click at [231, 141] on h2 "Voice of the Customer" at bounding box center [334, 140] width 611 height 11
click at [113, 303] on link "atypicalliving.org" at bounding box center [134, 342] width 43 height 7
click at [105, 303] on link "atypicalliving.org" at bounding box center [98, 356] width 38 height 9
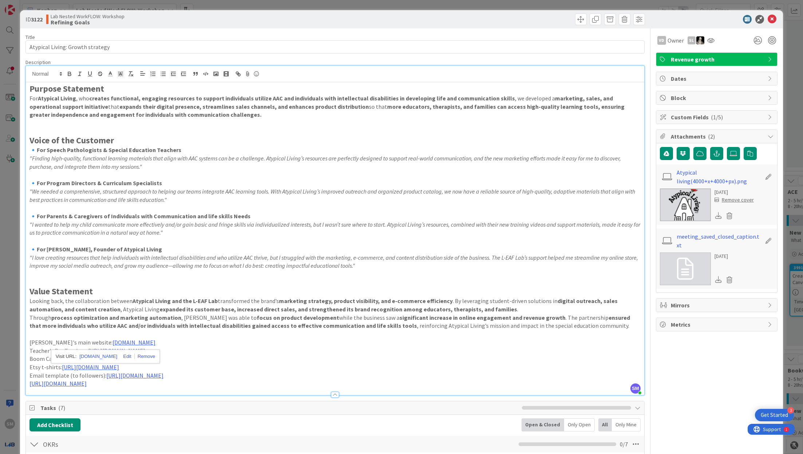
click at [145, 303] on link "https://www.teacherspayteachers.com/store/atypical-living" at bounding box center [116, 350] width 57 height 7
click at [156, 303] on div "https://www.teacherspayteachers.com/store/atypical-living" at bounding box center [148, 365] width 121 height 14
click at [156, 303] on link "https://www.teacherspayteachers.com/store/atypical-living" at bounding box center [142, 364] width 50 height 9
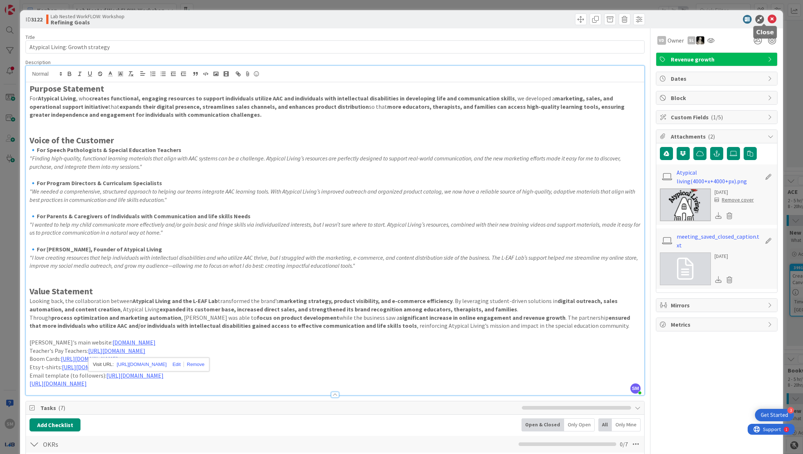
click at [247, 19] on icon at bounding box center [772, 19] width 9 height 9
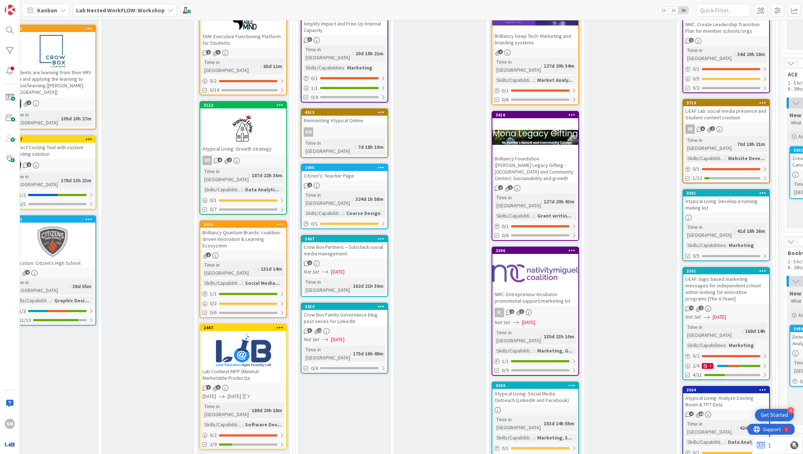
scroll to position [268, 404]
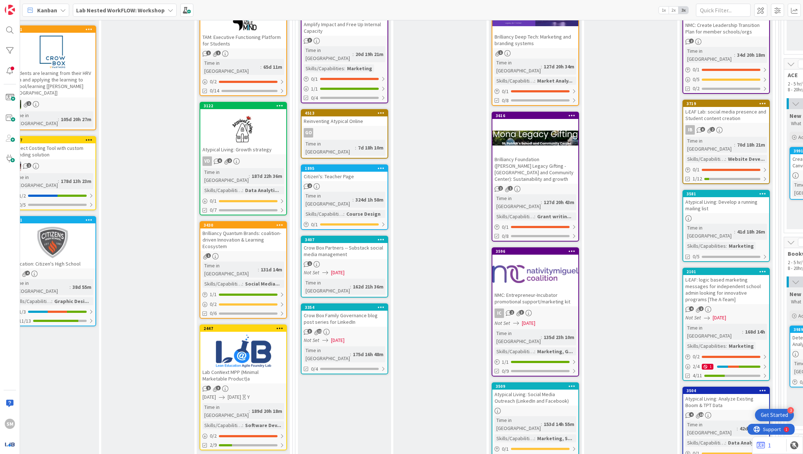
click at [247, 229] on div "Brilliancy Quantum Brands: coalition-driven Innovation & Learning Ecosystem" at bounding box center [243, 240] width 86 height 23
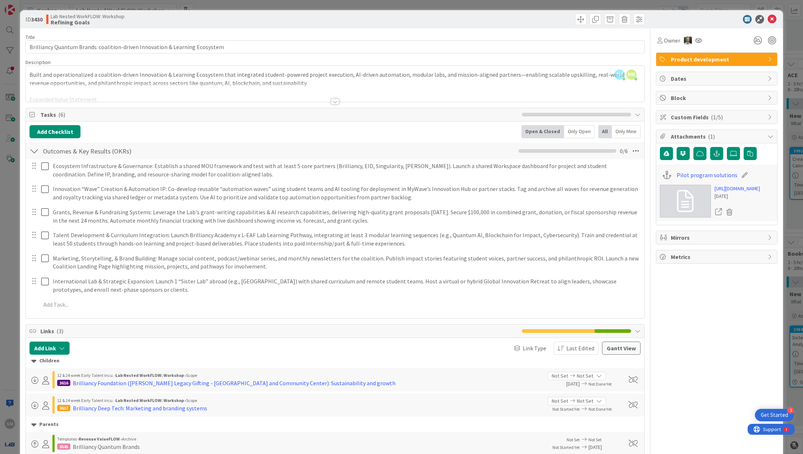
click at [247, 104] on div at bounding box center [335, 102] width 8 height 6
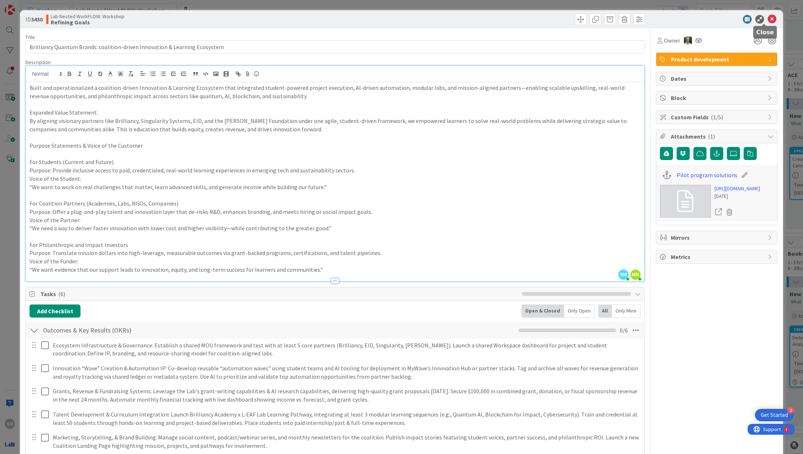
click at [247, 17] on icon at bounding box center [772, 19] width 9 height 9
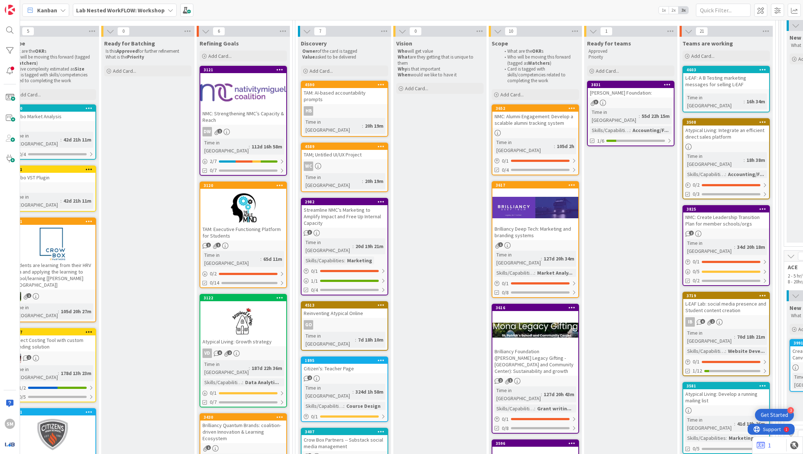
scroll to position [74, 404]
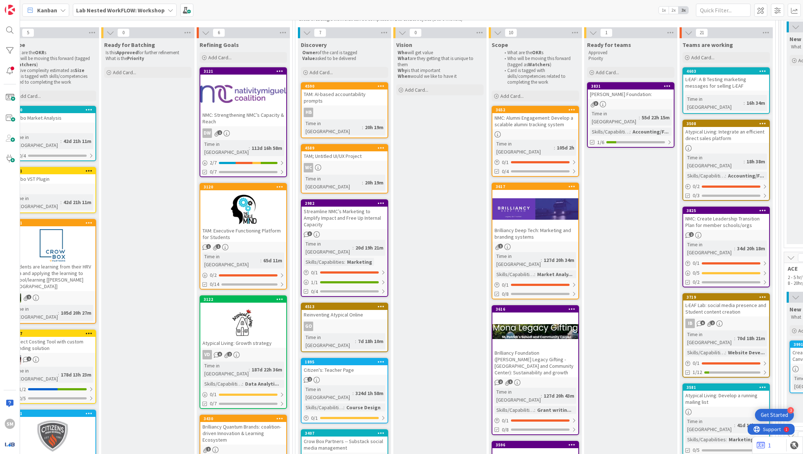
click at [247, 198] on div at bounding box center [243, 209] width 86 height 33
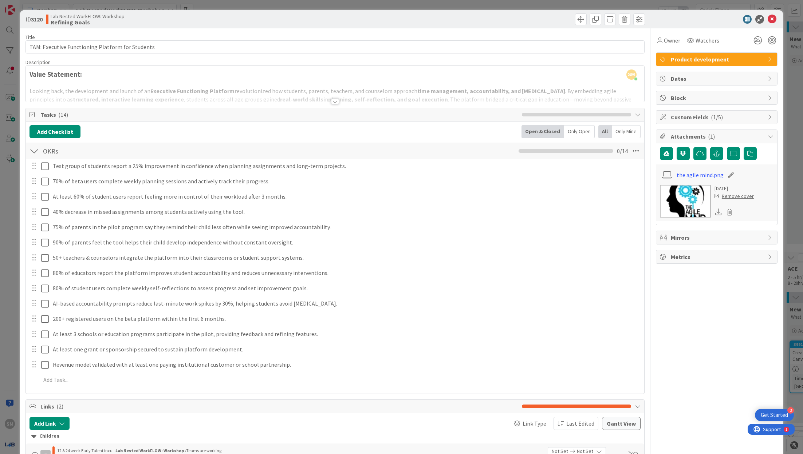
click at [247, 22] on div "ID 3120 Lab Nested WorkFLOW: Workshop Refining Goals" at bounding box center [401, 19] width 763 height 18
click at [247, 19] on icon at bounding box center [772, 19] width 9 height 9
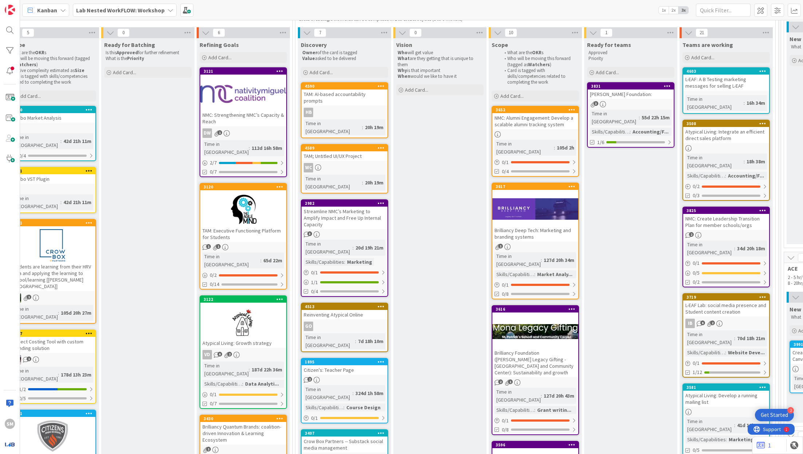
click at [247, 99] on div at bounding box center [243, 94] width 86 height 33
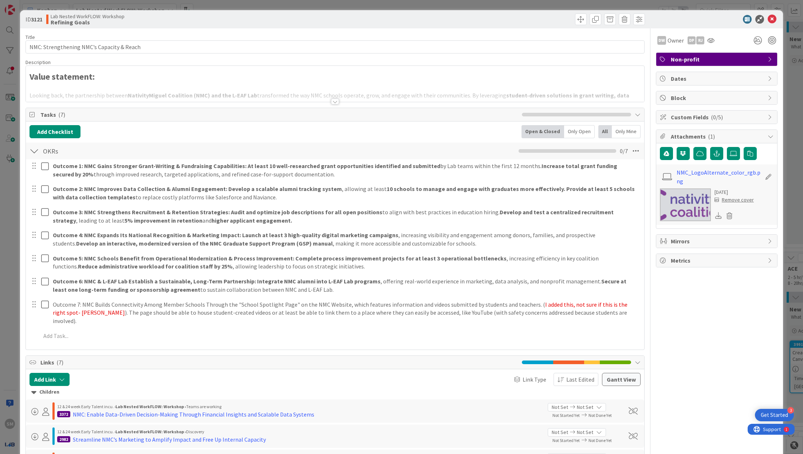
click at [247, 94] on div at bounding box center [335, 92] width 618 height 19
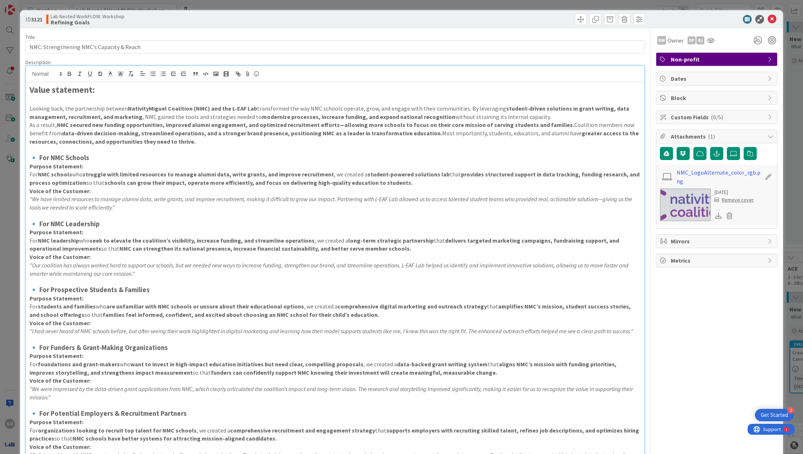
click at [247, 113] on strong "modernize processes, increase funding, and expand national recognition" at bounding box center [358, 116] width 193 height 7
click at [247, 21] on icon at bounding box center [772, 19] width 9 height 9
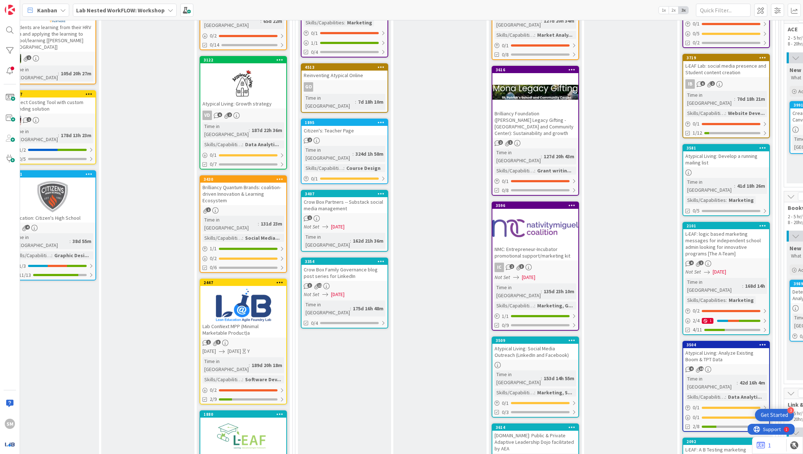
scroll to position [317, 404]
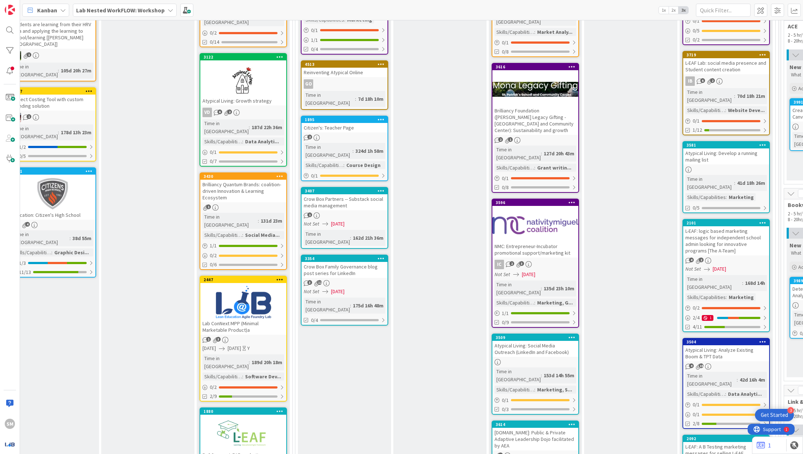
click at [239, 180] on div "Brilliancy Quantum Brands: coalition-driven Innovation & Learning Ecosystem" at bounding box center [243, 191] width 86 height 23
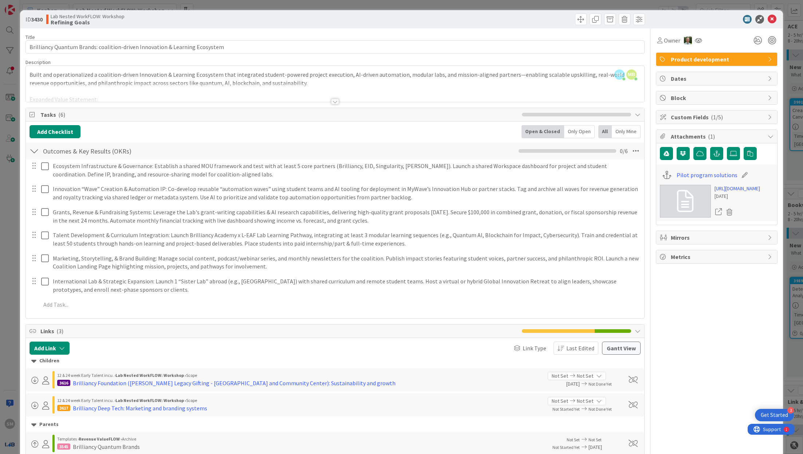
click at [247, 102] on div "Title 75 / 128 Brilliancy Quantum Brands: coalition-driven Innovation & Learnin…" at bounding box center [334, 274] width 619 height 493
click at [247, 97] on div at bounding box center [335, 92] width 618 height 19
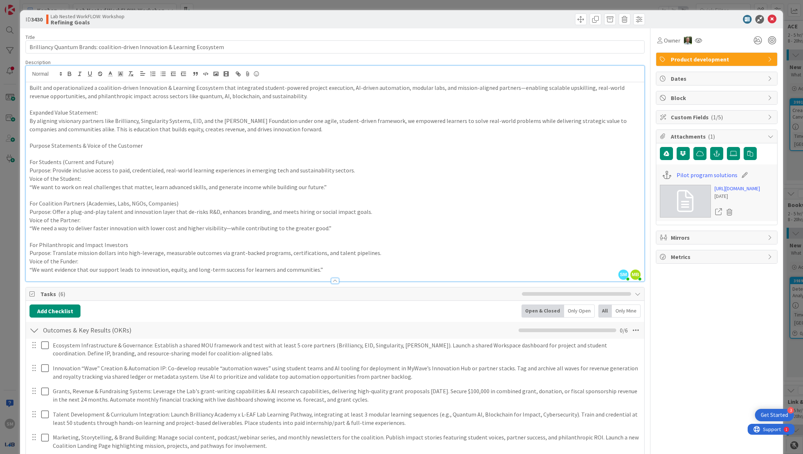
click at [247, 245] on p "For Philanthropic and Impact Investors" at bounding box center [334, 245] width 611 height 8
click at [247, 225] on p "“We need a way to deliver faster innovation with lower cost and higher visibili…" at bounding box center [334, 228] width 611 height 8
click at [247, 176] on link "Pilot program solutions" at bounding box center [707, 175] width 61 height 9
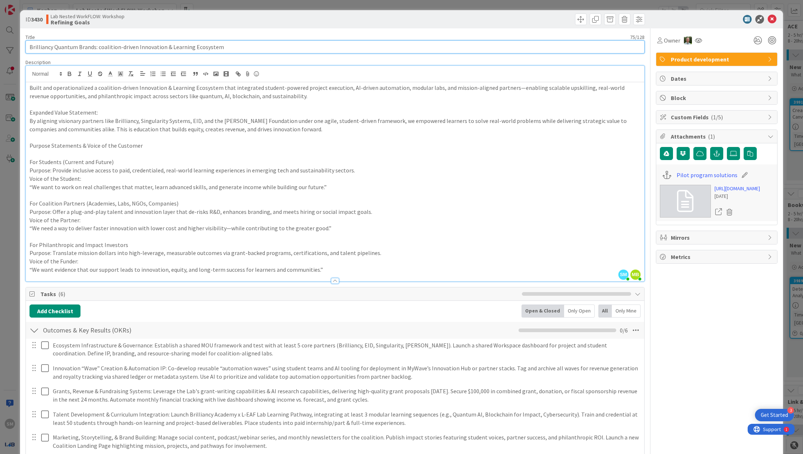
drag, startPoint x: 93, startPoint y: 47, endPoint x: 19, endPoint y: 47, distance: 74.7
click at [19, 47] on div "ID 3430 Lab Nested WorkFLOW: Workshop Refining Goals Title 75 / 128 Brilliancy …" at bounding box center [401, 227] width 803 height 454
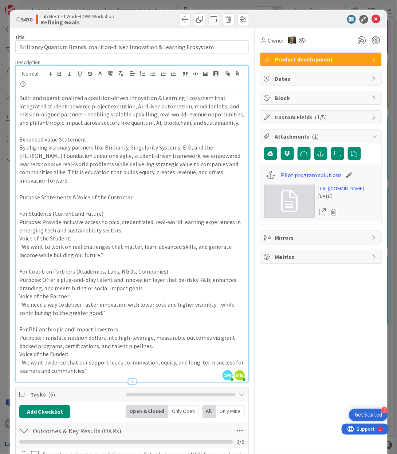
click at [247, 23] on icon at bounding box center [376, 19] width 9 height 9
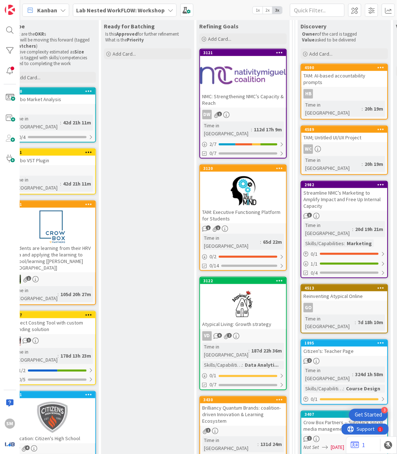
scroll to position [82, 404]
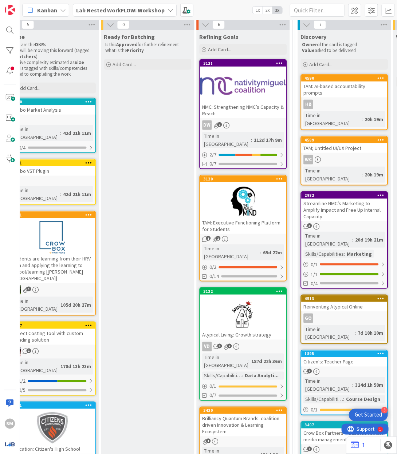
click at [247, 92] on div at bounding box center [243, 86] width 86 height 33
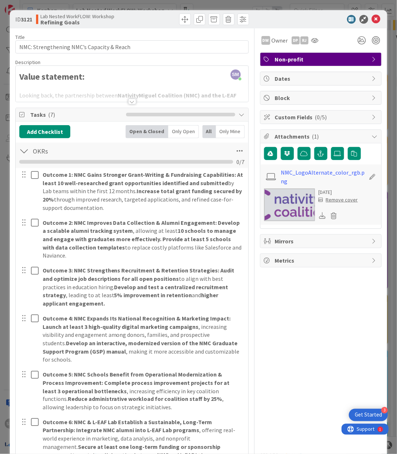
click at [124, 96] on div at bounding box center [132, 92] width 233 height 19
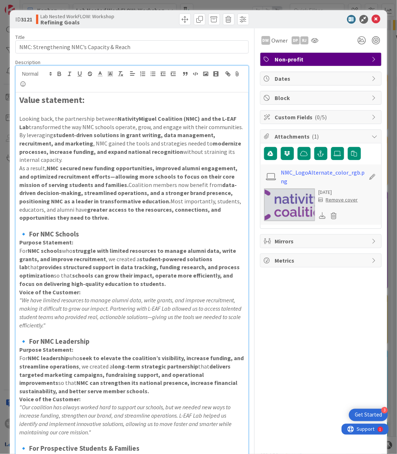
click at [172, 158] on p "Looking back, the partnership between NativityMiguel Coalition (NMC) and the L-…" at bounding box center [131, 140] width 225 height 50
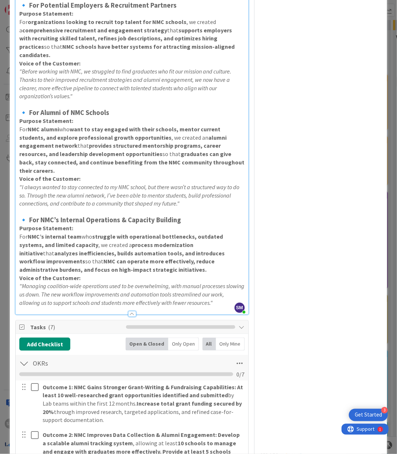
scroll to position [202, 0]
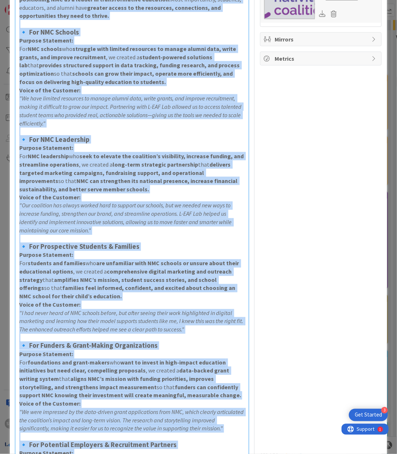
copy div "Value statement: Looking back, the partnership between NativityMiguel Coalition…"
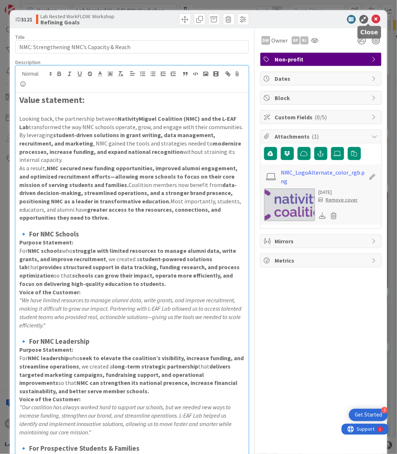
click at [247, 16] on icon at bounding box center [376, 19] width 9 height 9
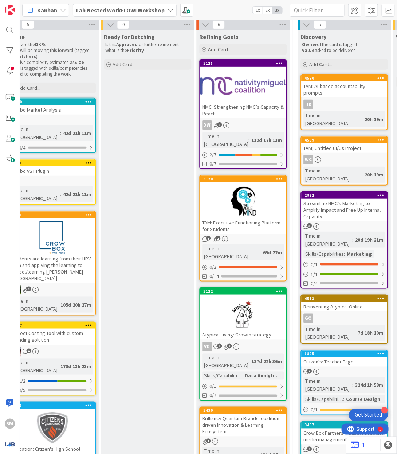
click at [246, 202] on div at bounding box center [243, 201] width 86 height 33
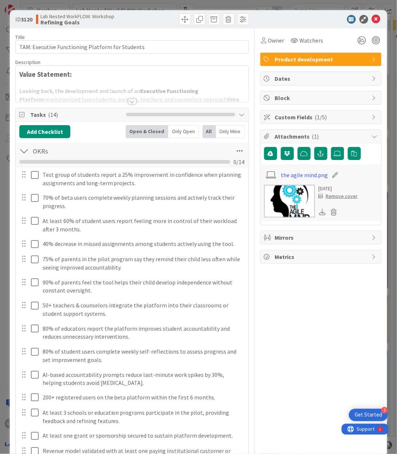
click at [101, 106] on div "Title 48 / 128 TAM: Executive Functioning Platform for Students Description 17,…" at bounding box center [131, 400] width 233 height 745
click at [118, 104] on div "Title 48 / 128 TAM: Executive Functioning Platform for Students Description 17,…" at bounding box center [131, 400] width 233 height 745
click at [128, 103] on div at bounding box center [132, 102] width 8 height 6
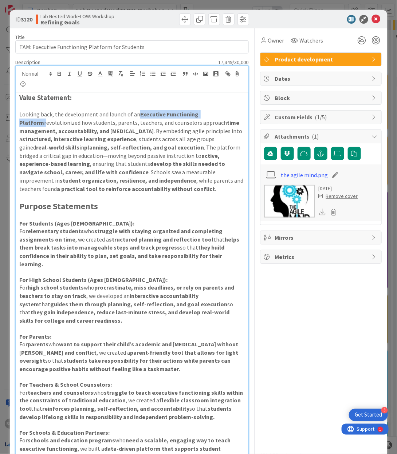
drag, startPoint x: 138, startPoint y: 112, endPoint x: 226, endPoint y: 117, distance: 88.6
click at [226, 117] on p "Looking back, the development and launch of an Executive Functioning Platform r…" at bounding box center [131, 151] width 225 height 83
copy p "Executive Functioning Platform"
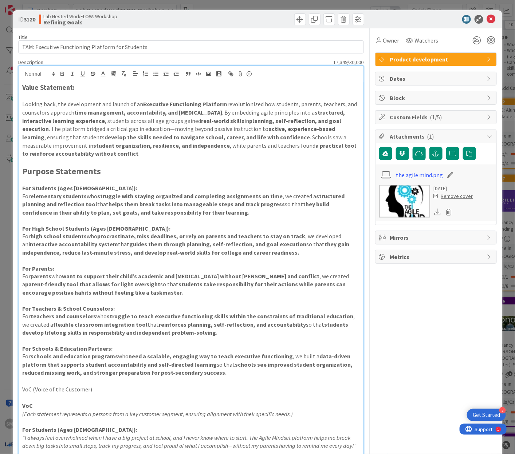
click at [237, 188] on h4 "For Students (Ages 9–12):" at bounding box center [190, 188] width 337 height 7
click at [221, 162] on p at bounding box center [190, 162] width 337 height 8
click at [222, 173] on h2 "Purpose Statements" at bounding box center [190, 171] width 337 height 11
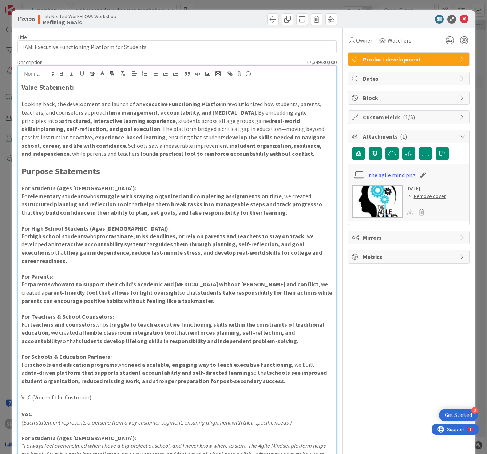
click at [201, 141] on p "Looking back, the development and launch of an Executive Functioning Platform r…" at bounding box center [176, 129] width 311 height 58
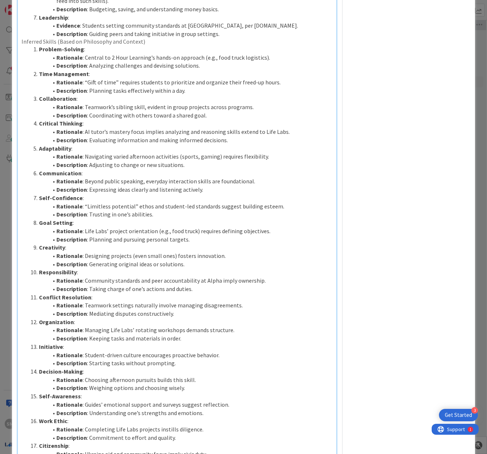
scroll to position [622, 0]
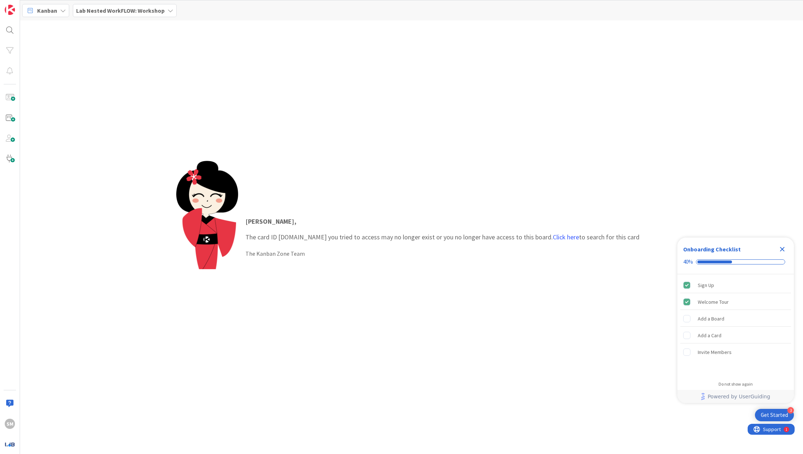
click at [436, 296] on div "[PERSON_NAME] , The card ID [DOMAIN_NAME] you tried to access may no longer exi…" at bounding box center [411, 237] width 470 height 153
click at [304, 166] on div "[PERSON_NAME] , The card ID [DOMAIN_NAME] you tried to access may no longer exi…" at bounding box center [411, 237] width 470 height 153
